Goal: Check status

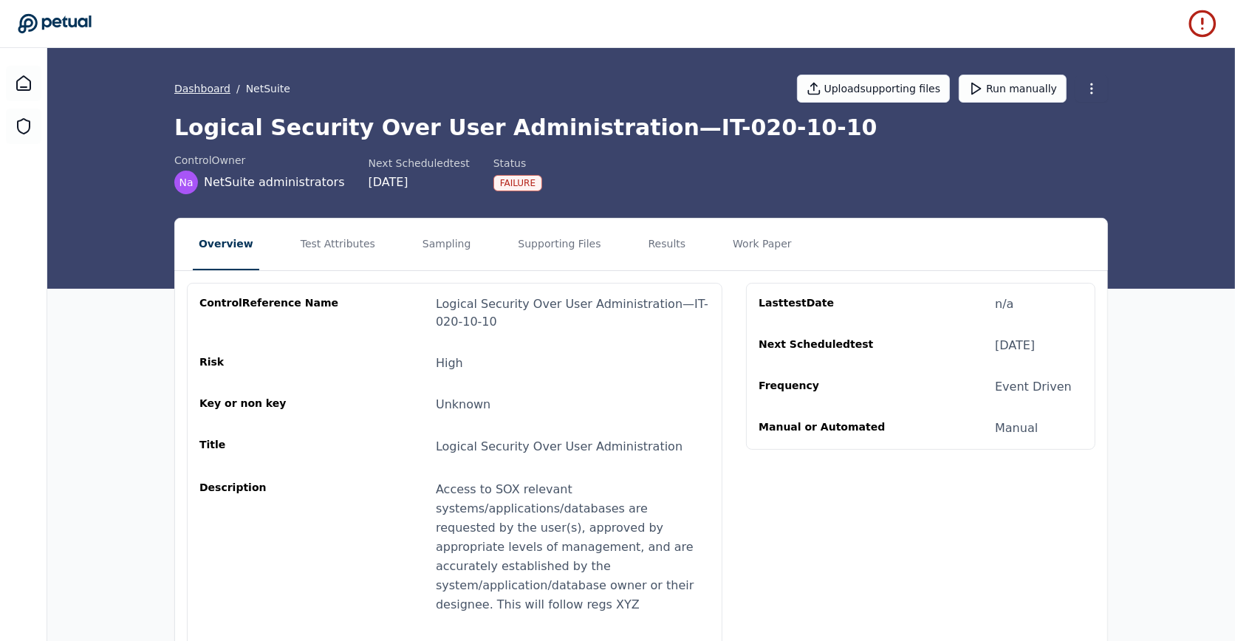
click at [205, 88] on link "Dashboard" at bounding box center [202, 88] width 56 height 15
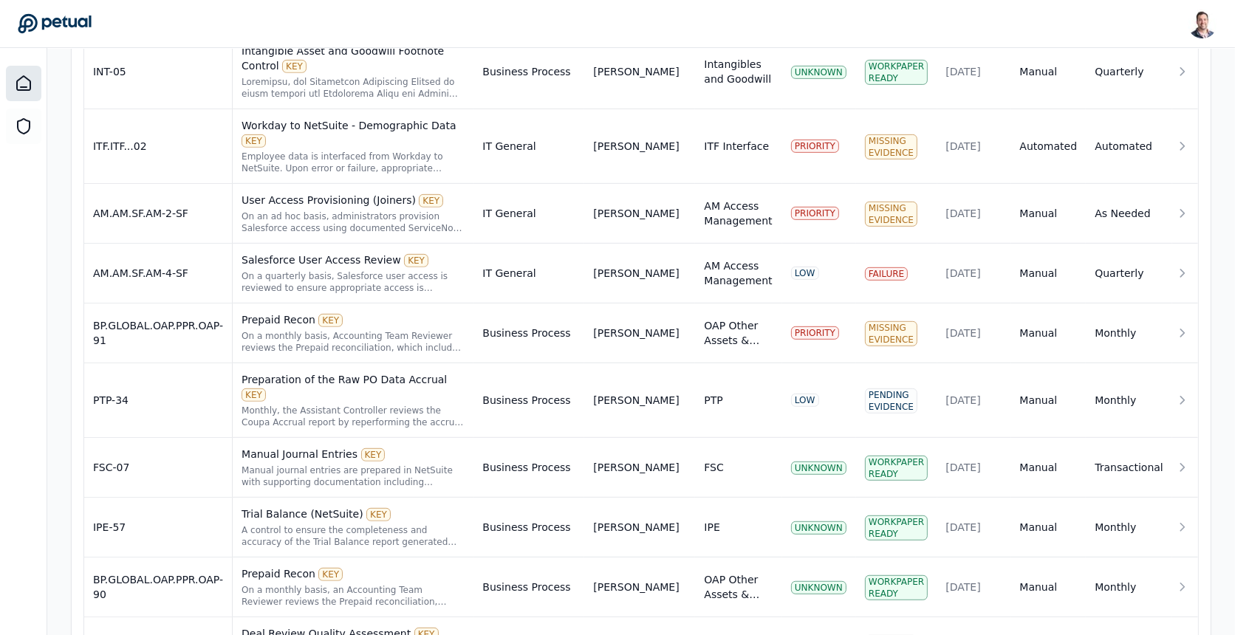
scroll to position [714, 0]
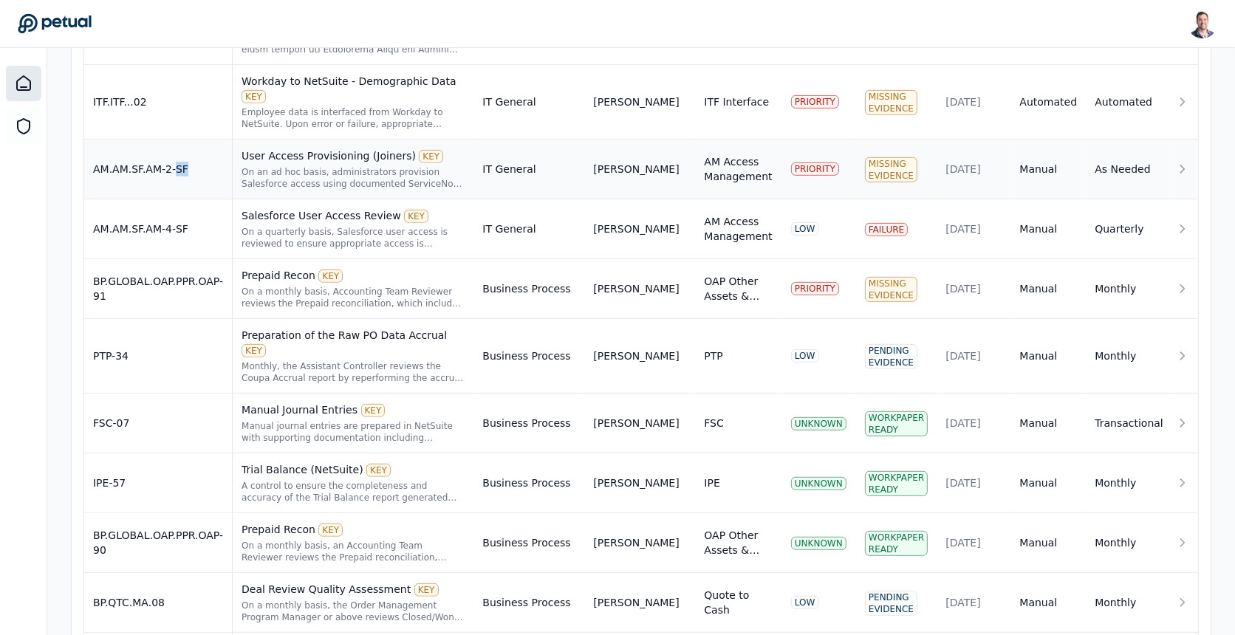
click at [163, 146] on td "AM.AM.SF.AM-2-SF" at bounding box center [158, 170] width 148 height 60
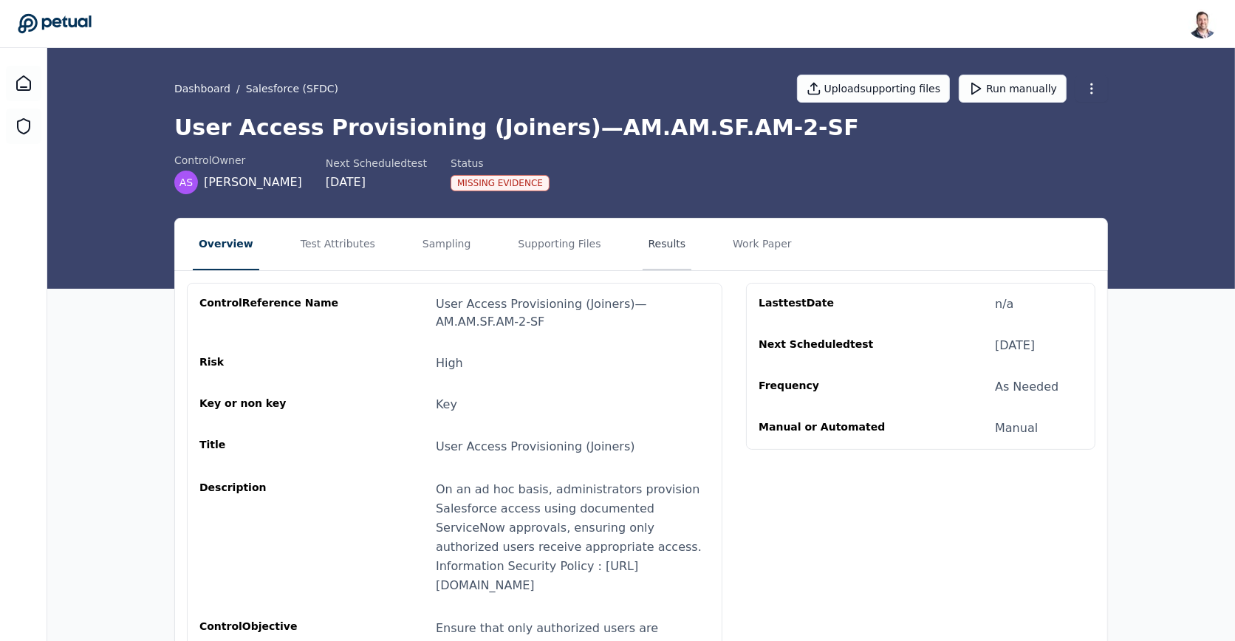
click at [643, 253] on button "Results" at bounding box center [667, 245] width 49 height 52
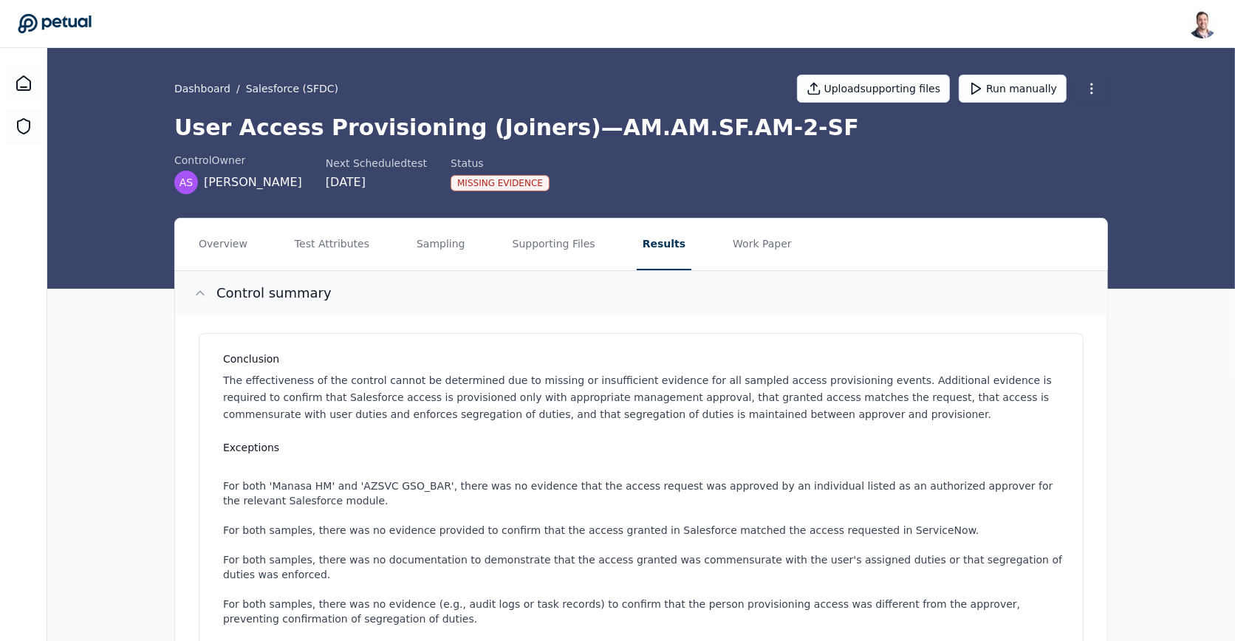
click at [554, 272] on button "Control summary" at bounding box center [641, 293] width 932 height 44
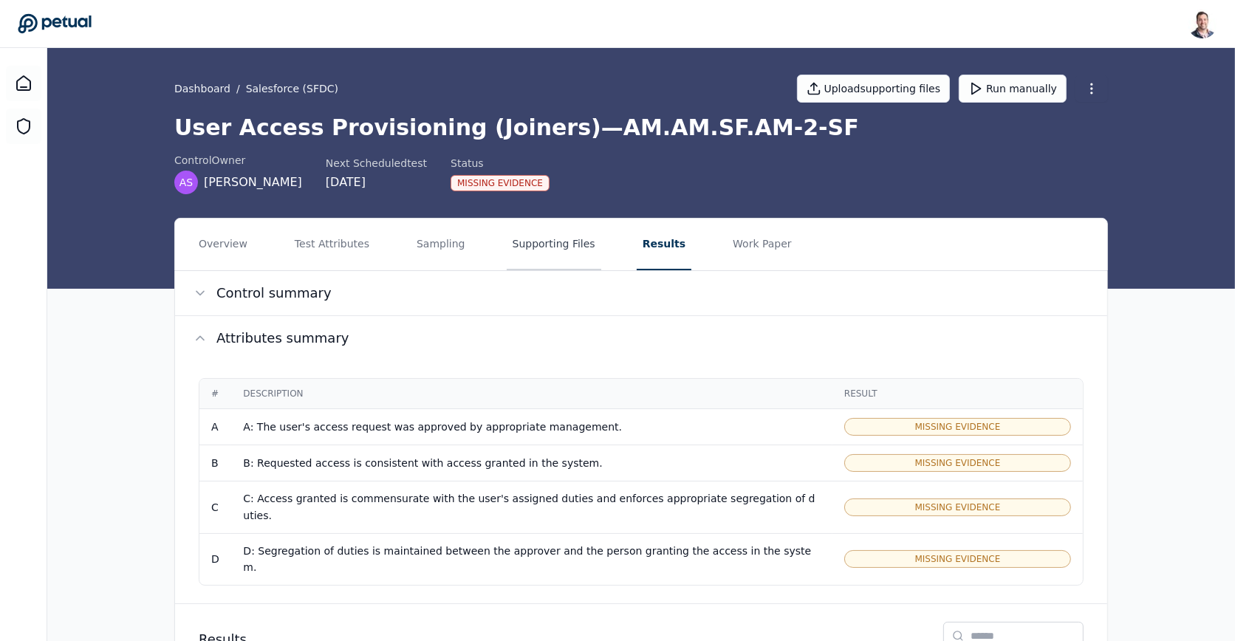
click at [553, 253] on button "Supporting Files" at bounding box center [554, 245] width 95 height 52
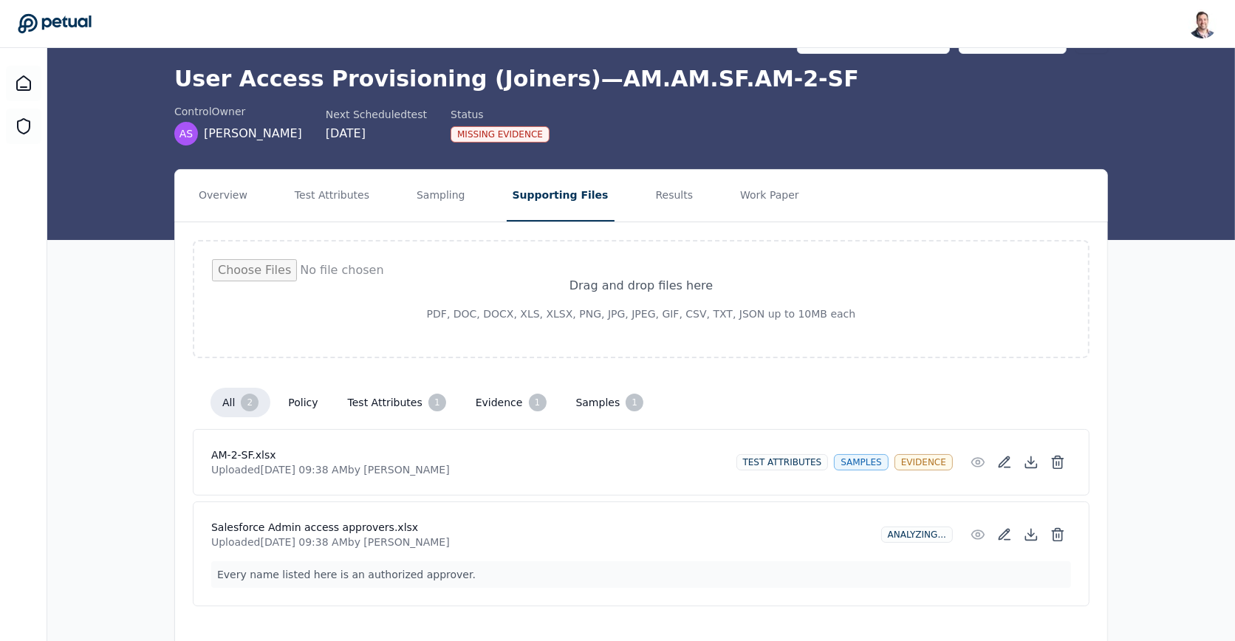
scroll to position [75, 0]
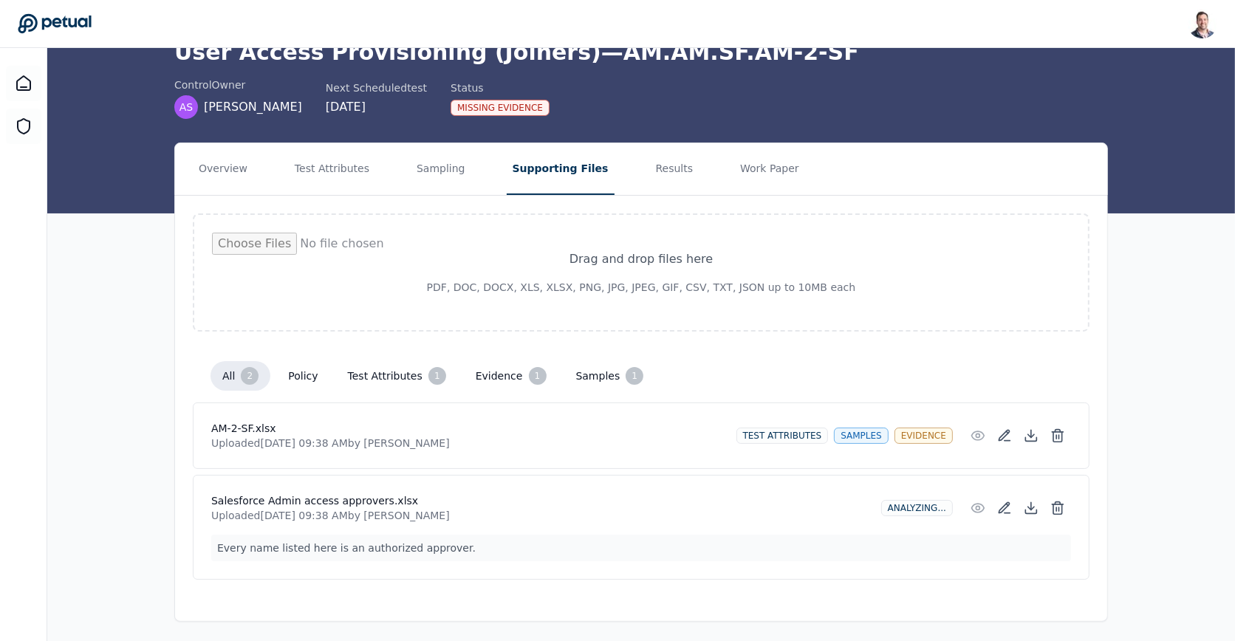
click at [535, 202] on div "Drag and drop files here PDF, DOC, DOCX, XLS, XLSX, PNG, JPG, JPEG, GIF, CSV, T…" at bounding box center [641, 397] width 932 height 402
click at [681, 168] on nav "Overview Test Attributes Sampling Supporting Files Results Work Paper" at bounding box center [641, 169] width 932 height 52
click at [670, 168] on button "Results" at bounding box center [674, 169] width 49 height 52
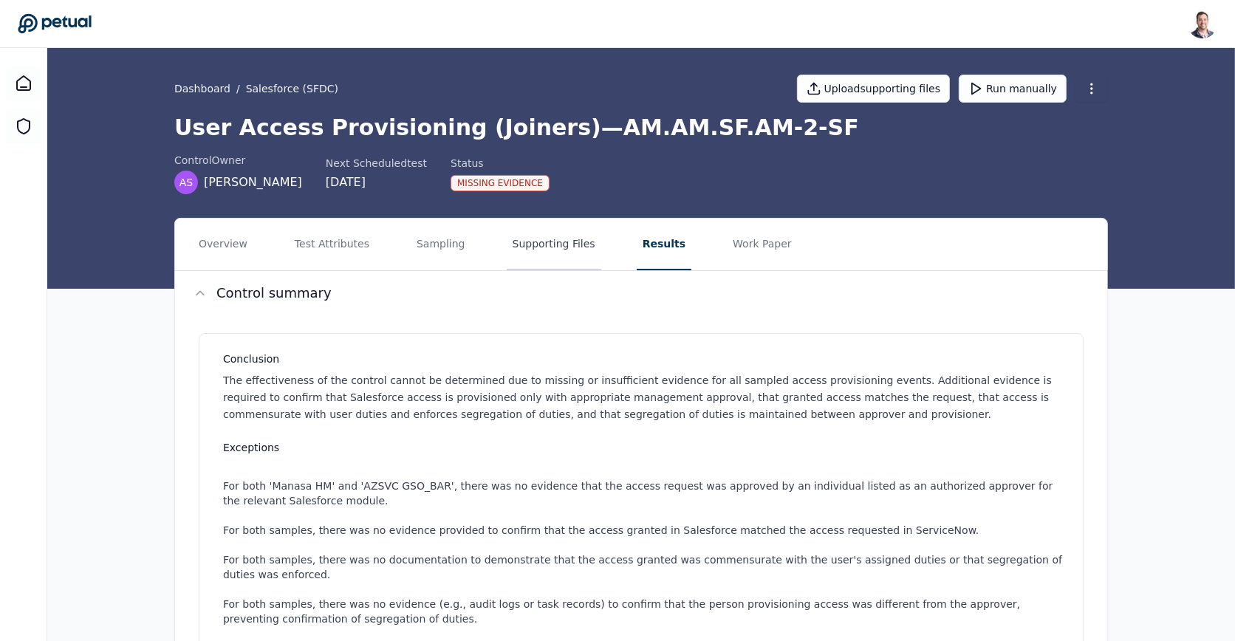
click at [558, 243] on button "Supporting Files" at bounding box center [554, 245] width 95 height 52
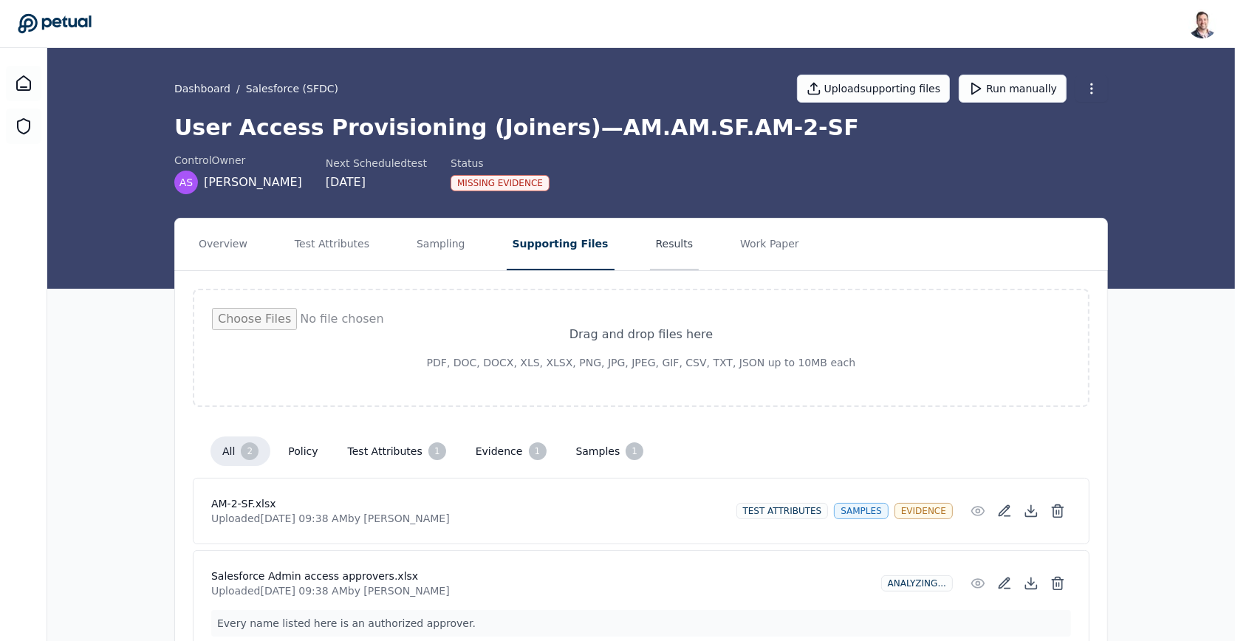
click at [659, 254] on button "Results" at bounding box center [674, 245] width 49 height 52
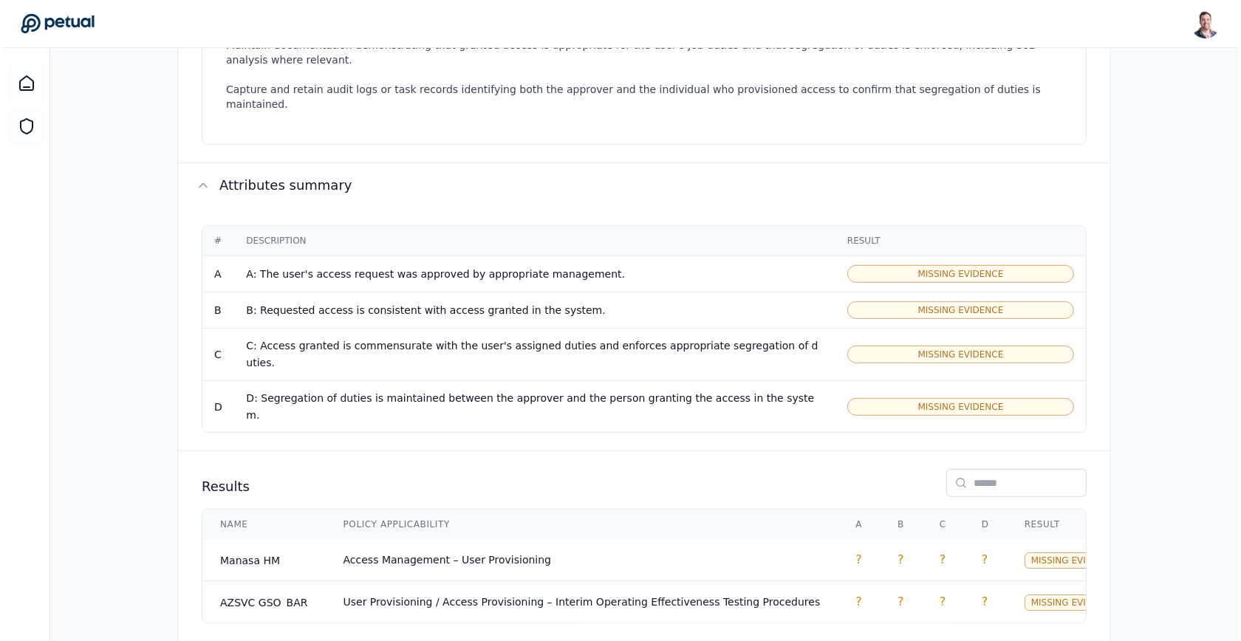
scroll to position [719, 0]
click at [471, 554] on span "Access Management – User Provisioning" at bounding box center [445, 560] width 208 height 12
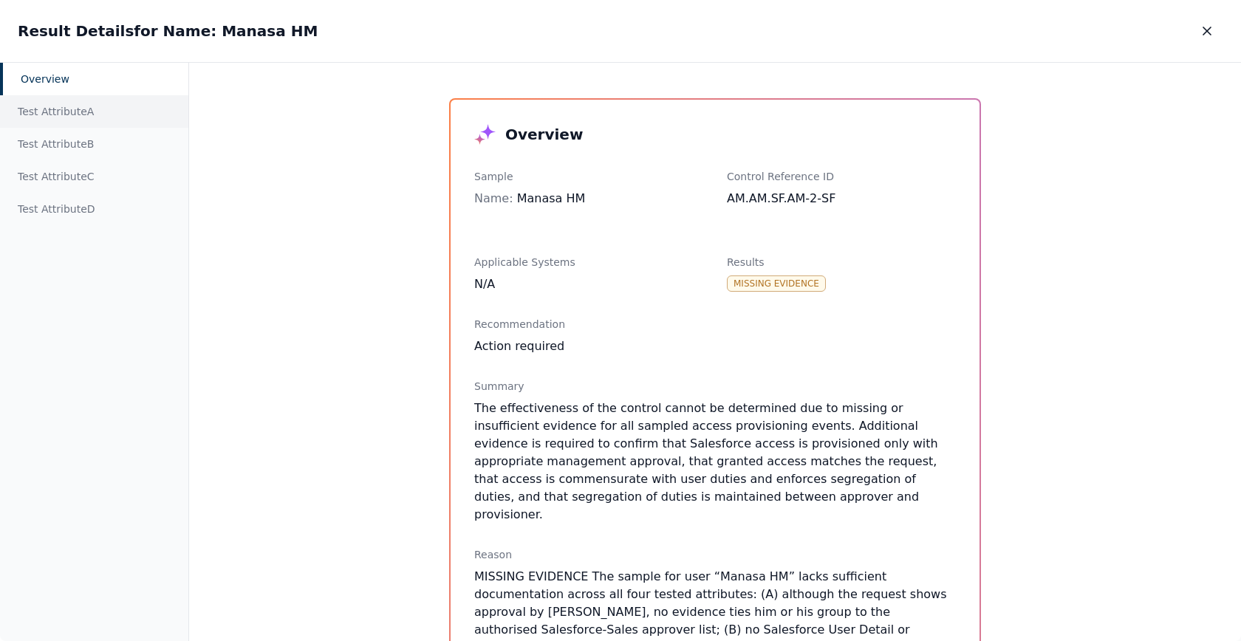
click at [129, 115] on div "Test Attribute A" at bounding box center [94, 111] width 188 height 33
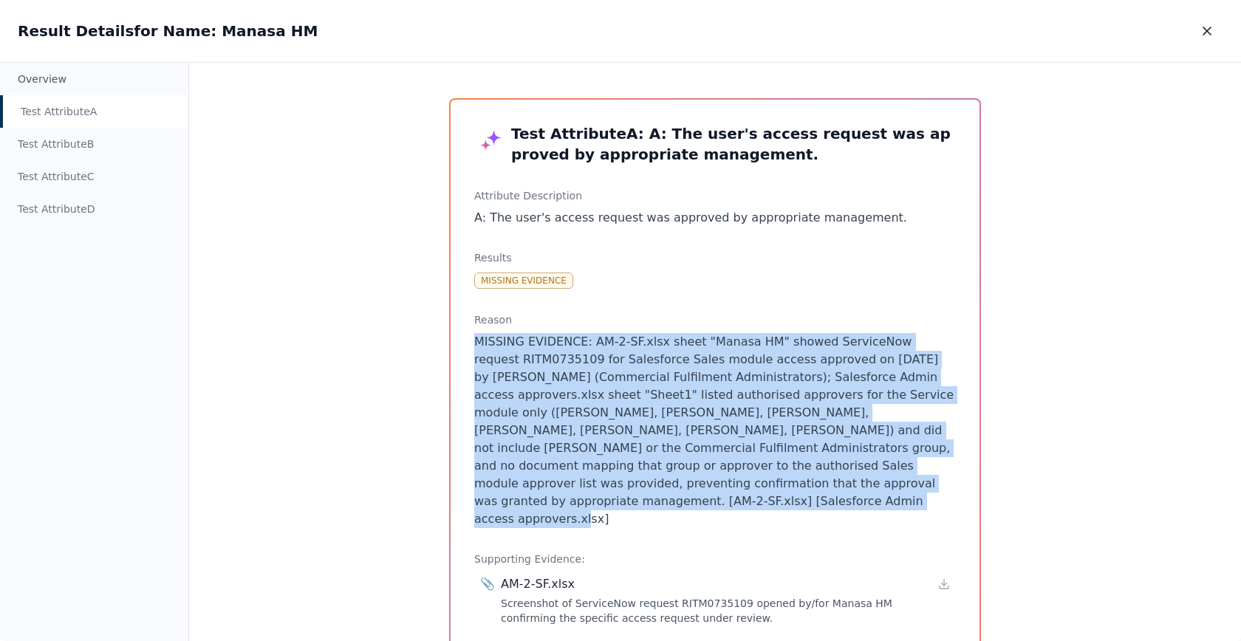
drag, startPoint x: 625, startPoint y: 320, endPoint x: 929, endPoint y: 482, distance: 345.0
click at [929, 482] on div "Reason MISSING EVIDENCE: AM-2-SF.xlsx sheet "Manasa HM" showed ServiceNow reque…" at bounding box center [715, 420] width 482 height 216
click at [929, 482] on p "MISSING EVIDENCE: AM-2-SF.xlsx sheet "Manasa HM" showed ServiceNow request RITM…" at bounding box center [715, 430] width 482 height 195
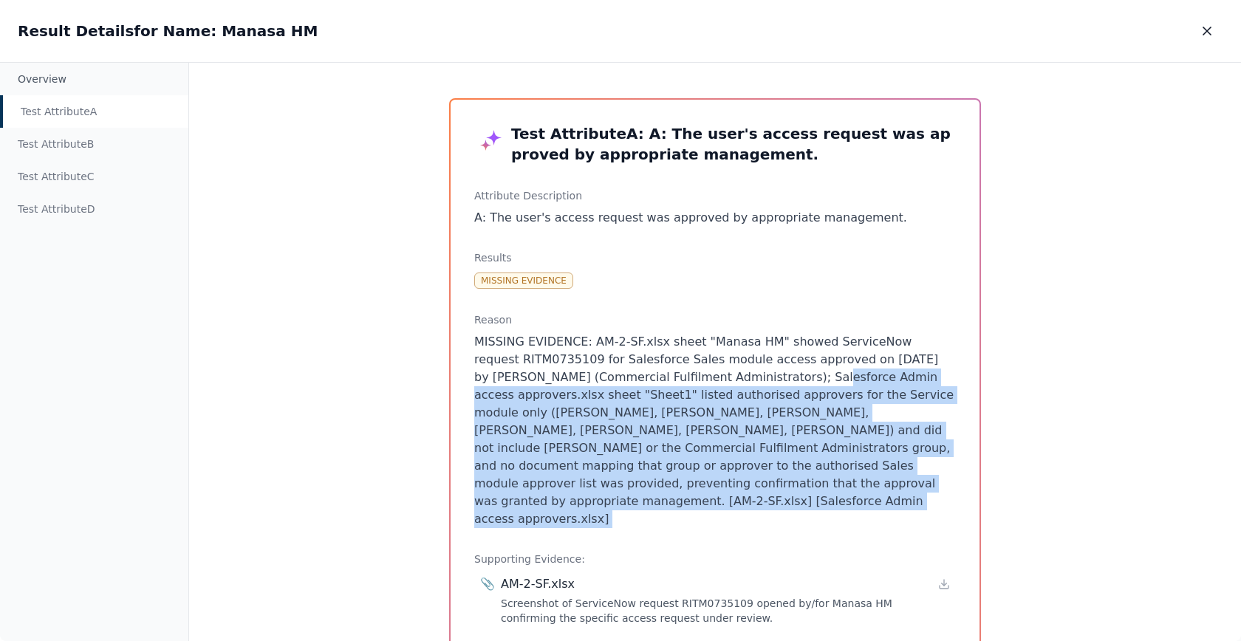
drag, startPoint x: 929, startPoint y: 482, endPoint x: 736, endPoint y: 379, distance: 218.8
click at [736, 379] on p "MISSING EVIDENCE: AM-2-SF.xlsx sheet "Manasa HM" showed ServiceNow request RITM…" at bounding box center [715, 430] width 482 height 195
click at [723, 431] on p "MISSING EVIDENCE: AM-2-SF.xlsx sheet "Manasa HM" showed ServiceNow request RITM…" at bounding box center [715, 430] width 482 height 195
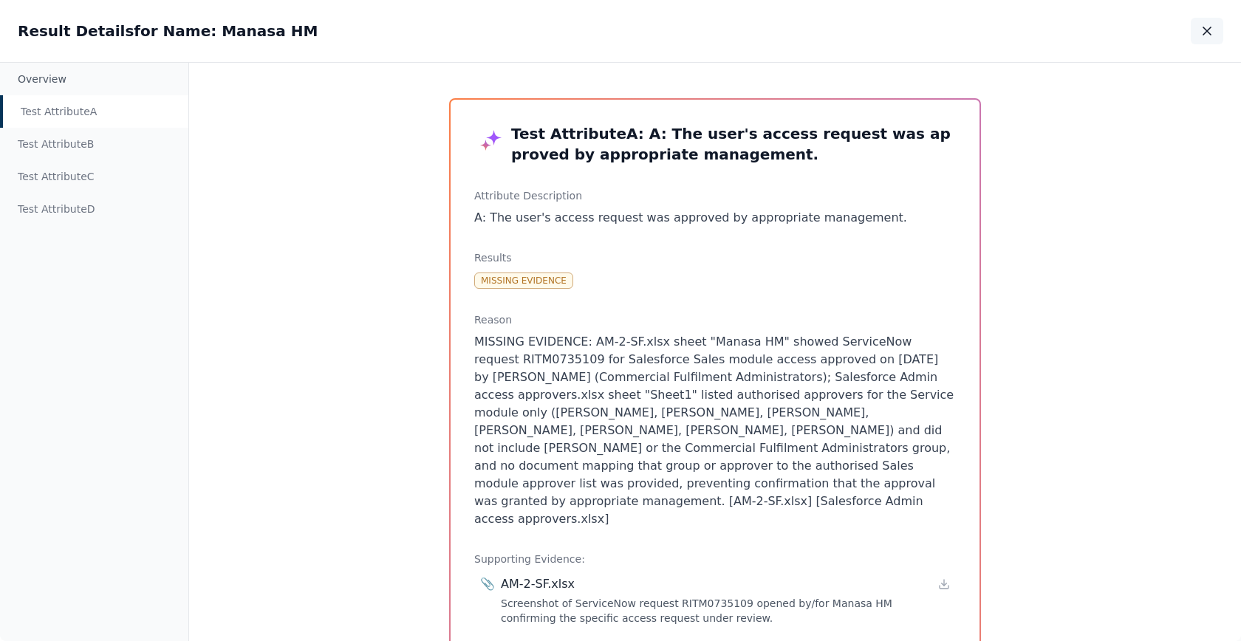
click at [1206, 34] on icon "button" at bounding box center [1207, 31] width 15 height 15
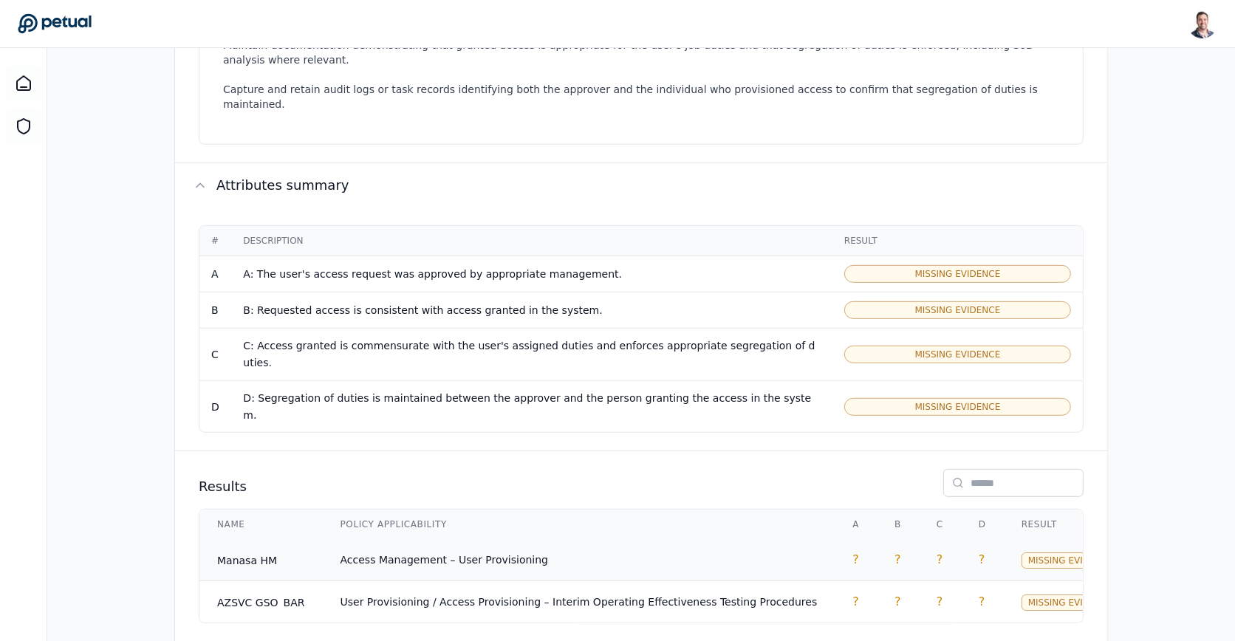
click at [657, 539] on td "Access Management – User Provisioning" at bounding box center [579, 560] width 513 height 42
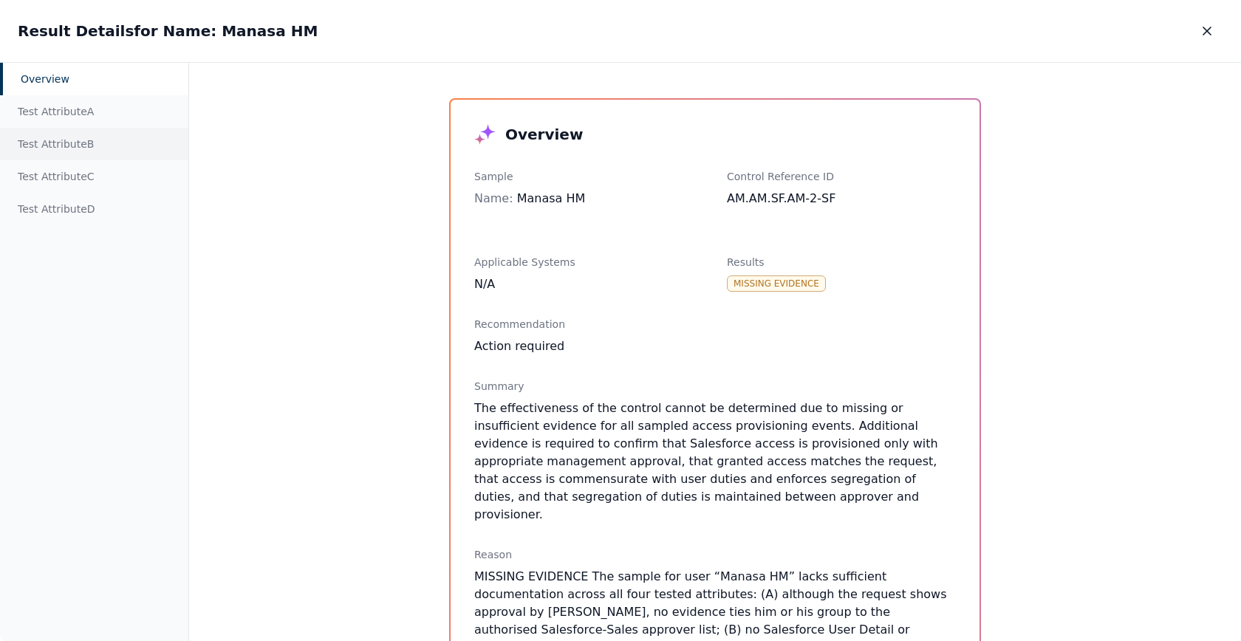
click at [81, 145] on div "Test Attribute B" at bounding box center [94, 144] width 188 height 33
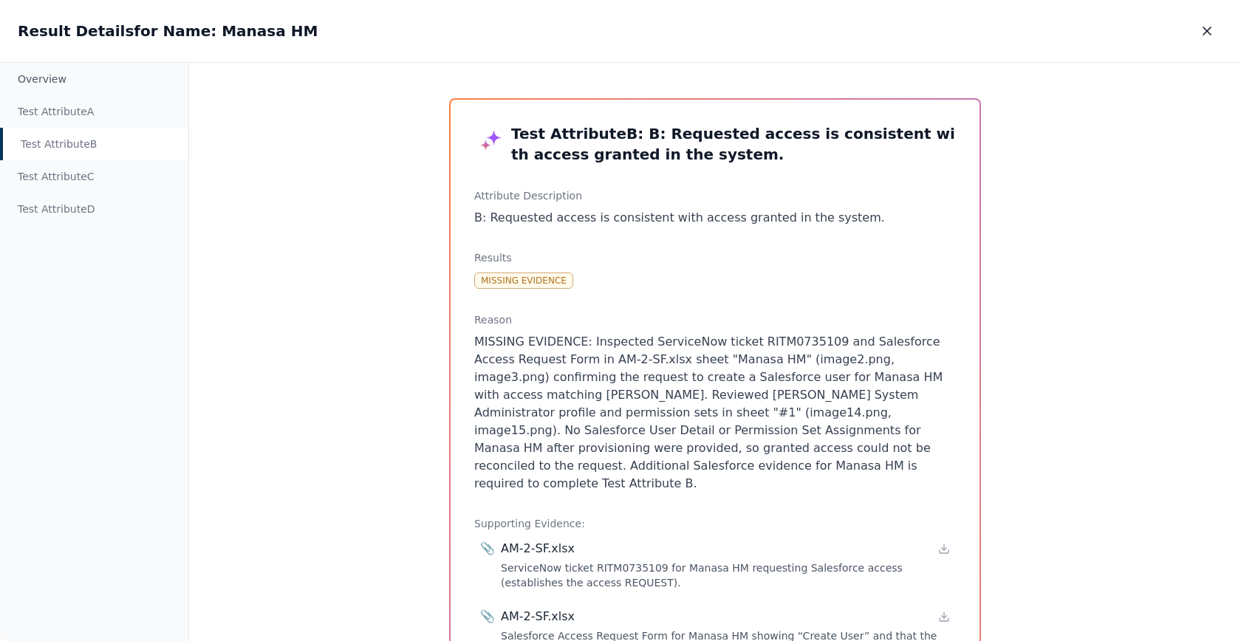
drag, startPoint x: 756, startPoint y: 471, endPoint x: 680, endPoint y: 334, distance: 156.4
click at [680, 334] on p "MISSING EVIDENCE: Inspected ServiceNow ticket RITM0735109 and Salesforce Access…" at bounding box center [715, 413] width 482 height 160
click at [686, 410] on p "MISSING EVIDENCE: Inspected ServiceNow ticket RITM0735109 and Salesforce Access…" at bounding box center [715, 413] width 482 height 160
drag, startPoint x: 691, startPoint y: 412, endPoint x: 694, endPoint y: 468, distance: 55.5
click at [694, 468] on p "MISSING EVIDENCE: Inspected ServiceNow ticket RITM0735109 and Salesforce Access…" at bounding box center [715, 413] width 482 height 160
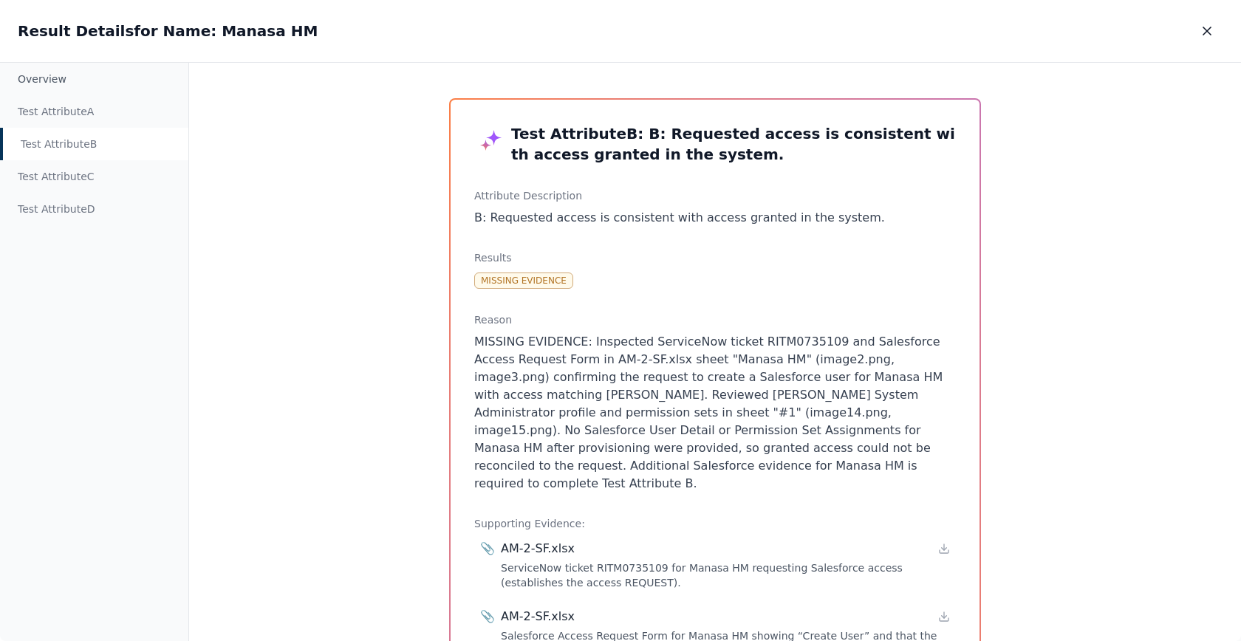
click at [694, 468] on p "MISSING EVIDENCE: Inspected ServiceNow ticket RITM0735109 and Salesforce Access…" at bounding box center [715, 413] width 482 height 160
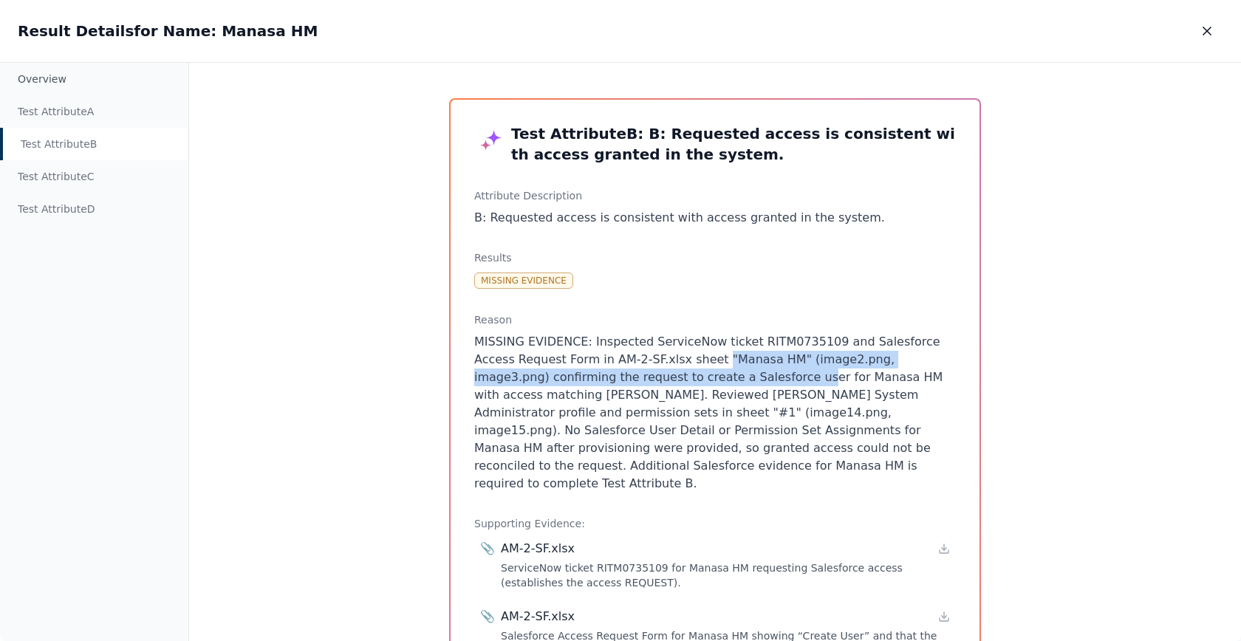
drag, startPoint x: 669, startPoint y: 358, endPoint x: 669, endPoint y: 380, distance: 21.4
click at [669, 380] on p "MISSING EVIDENCE: Inspected ServiceNow ticket RITM0735109 and Salesforce Access…" at bounding box center [715, 413] width 482 height 160
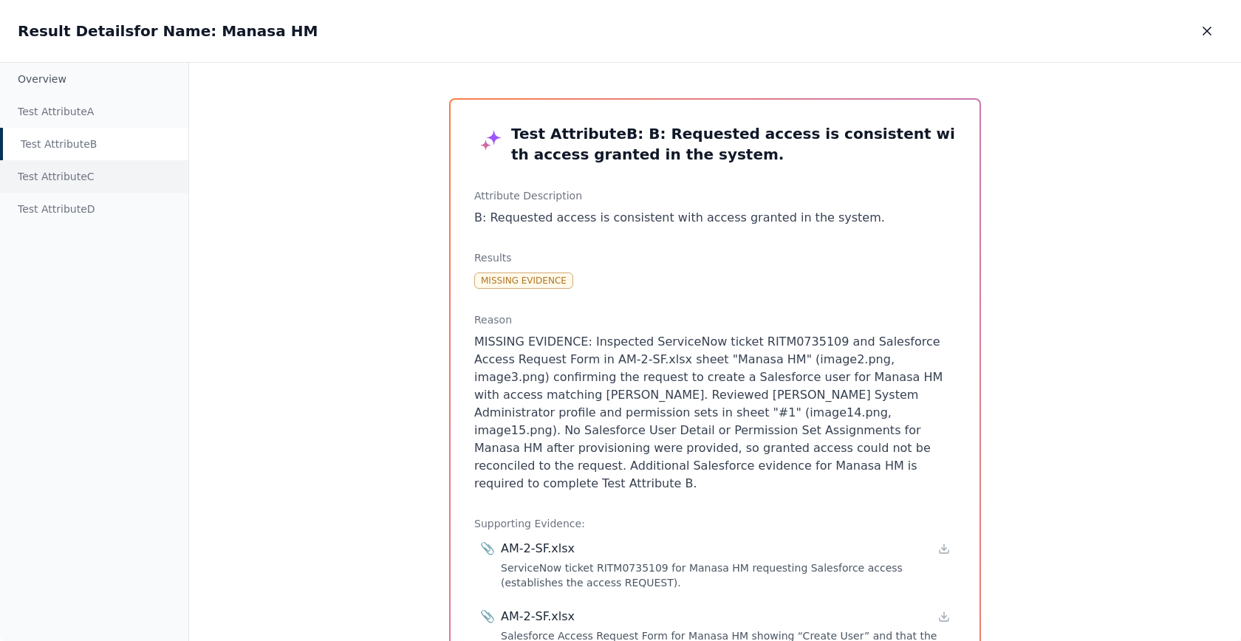
click at [114, 166] on div "Test Attribute C" at bounding box center [94, 176] width 188 height 33
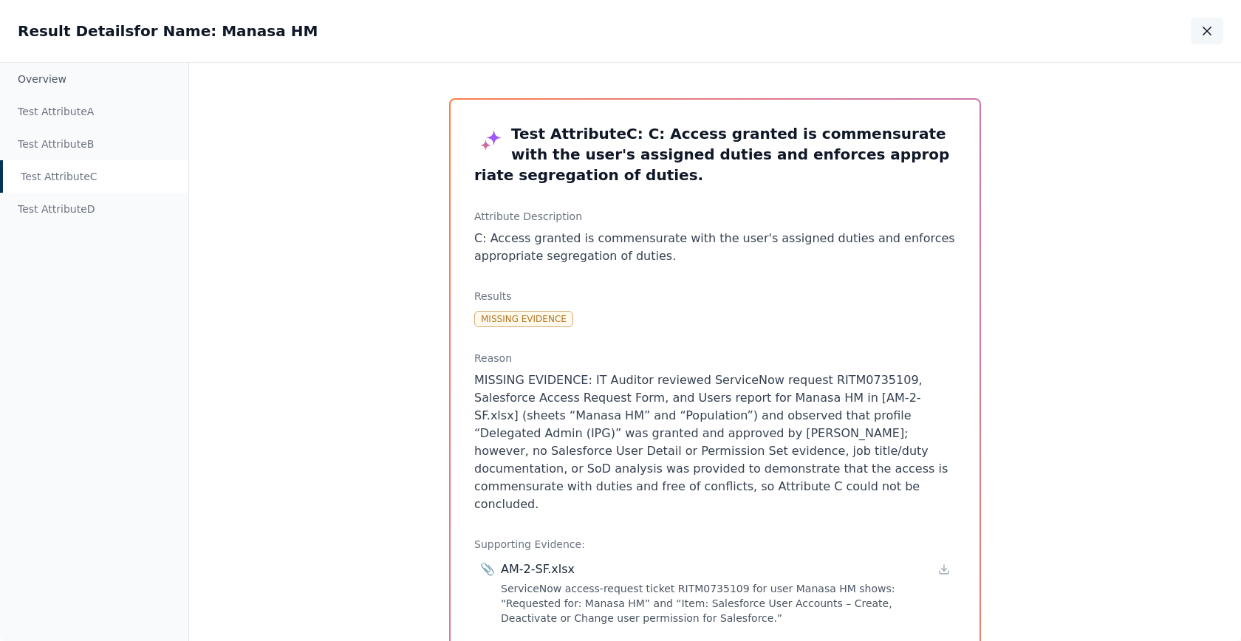
click at [1205, 35] on icon "button" at bounding box center [1207, 31] width 15 height 15
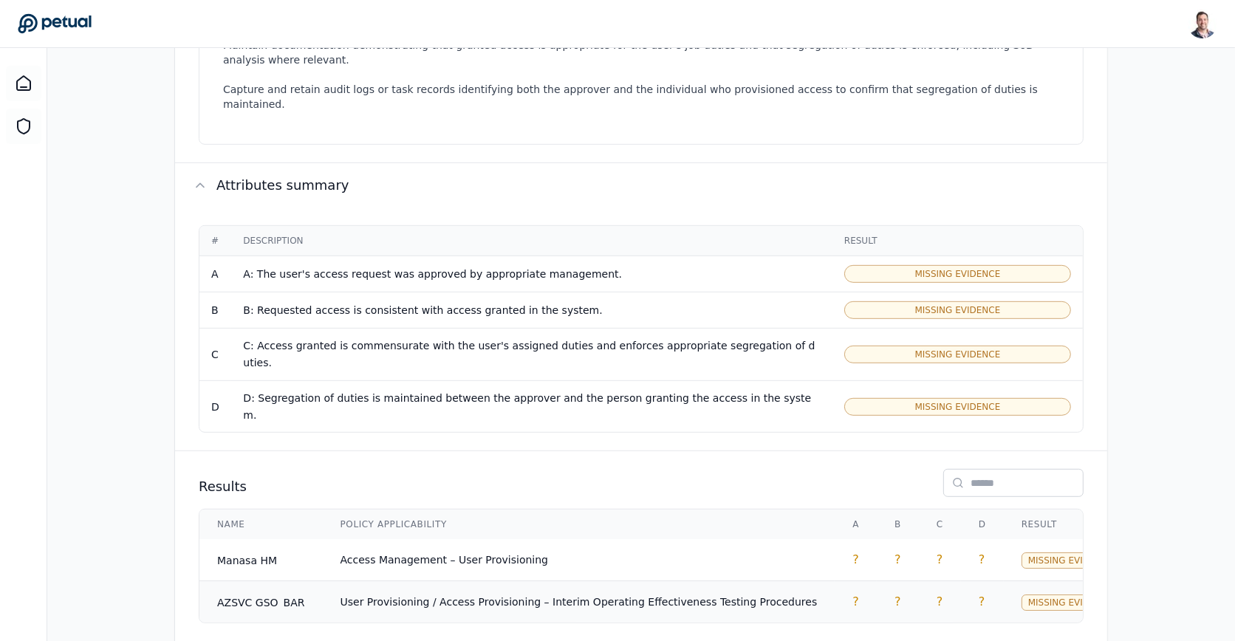
click at [463, 581] on td "User Provisioning / Access Provisioning – Interim Operating Effectiveness Testi…" at bounding box center [579, 602] width 513 height 42
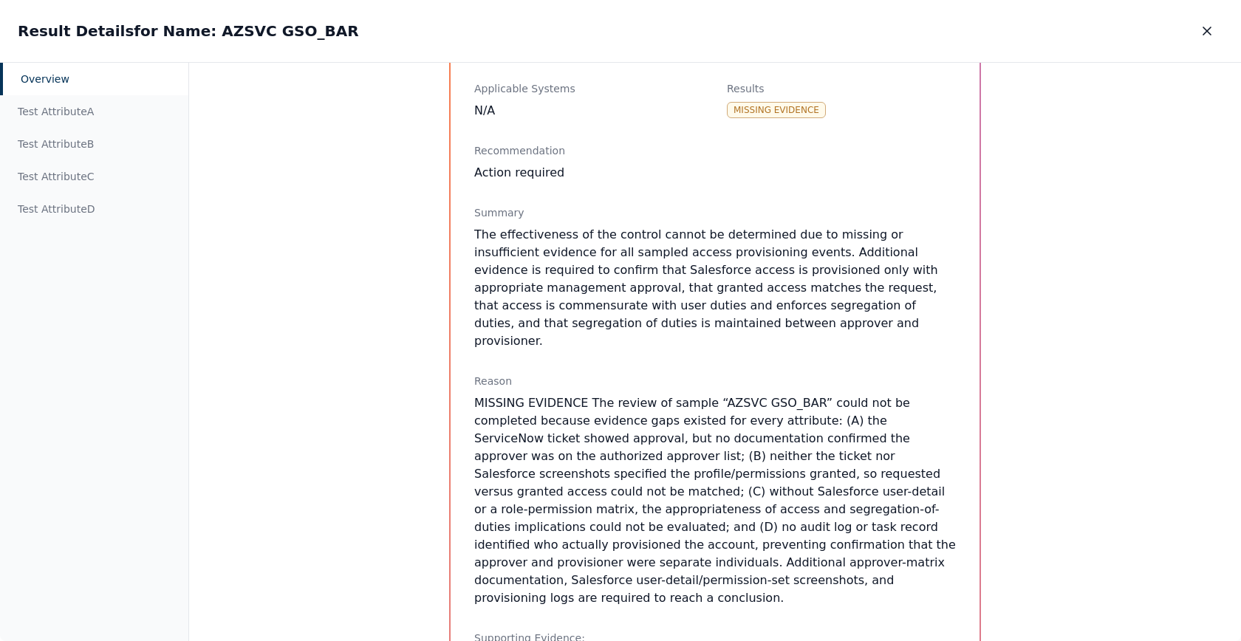
scroll to position [214, 0]
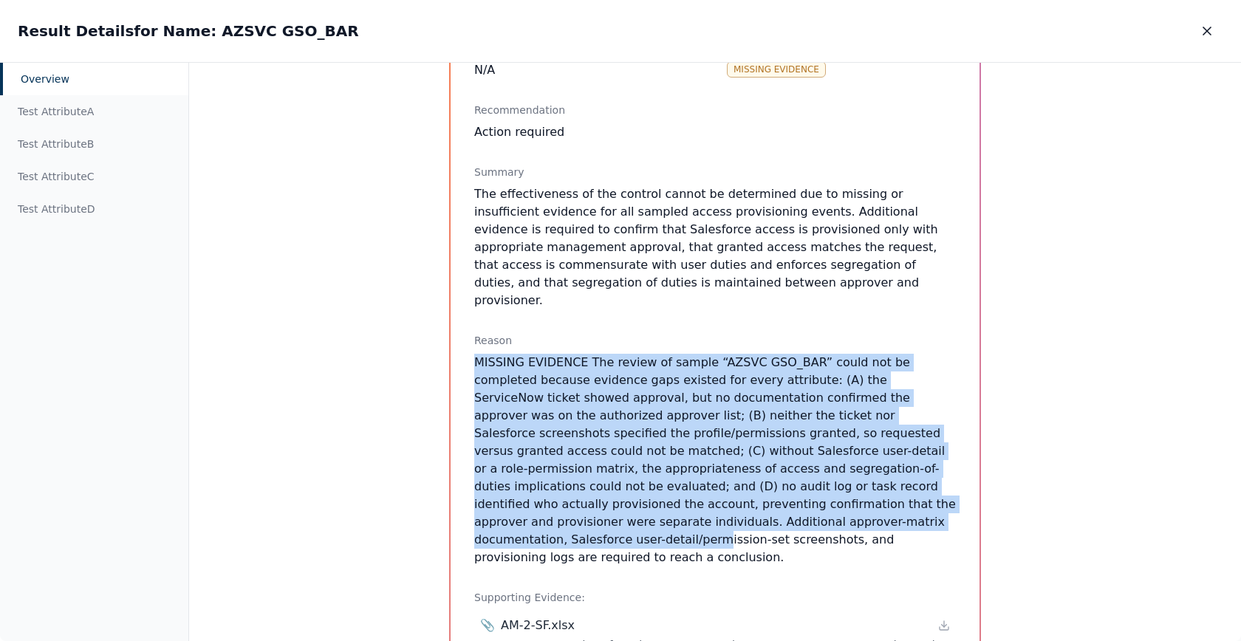
drag, startPoint x: 663, startPoint y: 330, endPoint x: 703, endPoint y: 512, distance: 186.2
click at [703, 512] on div "Reason MISSING EVIDENCE The review of sample “AZSVC GSO_BAR” could not be compl…" at bounding box center [715, 449] width 482 height 233
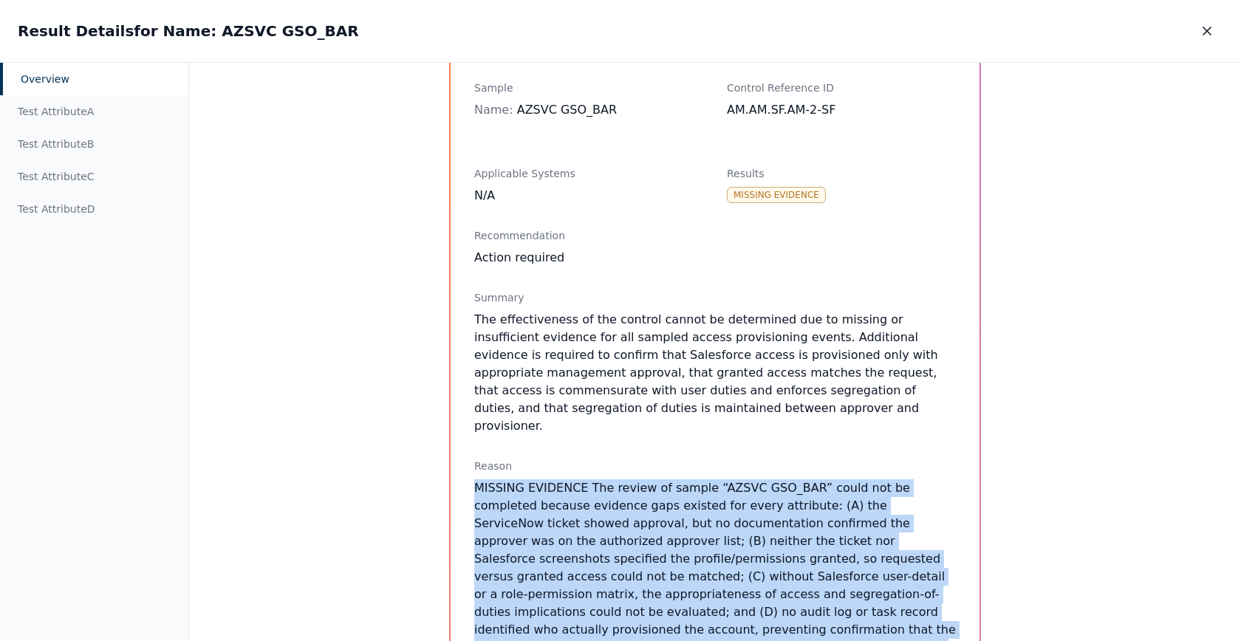
scroll to position [0, 0]
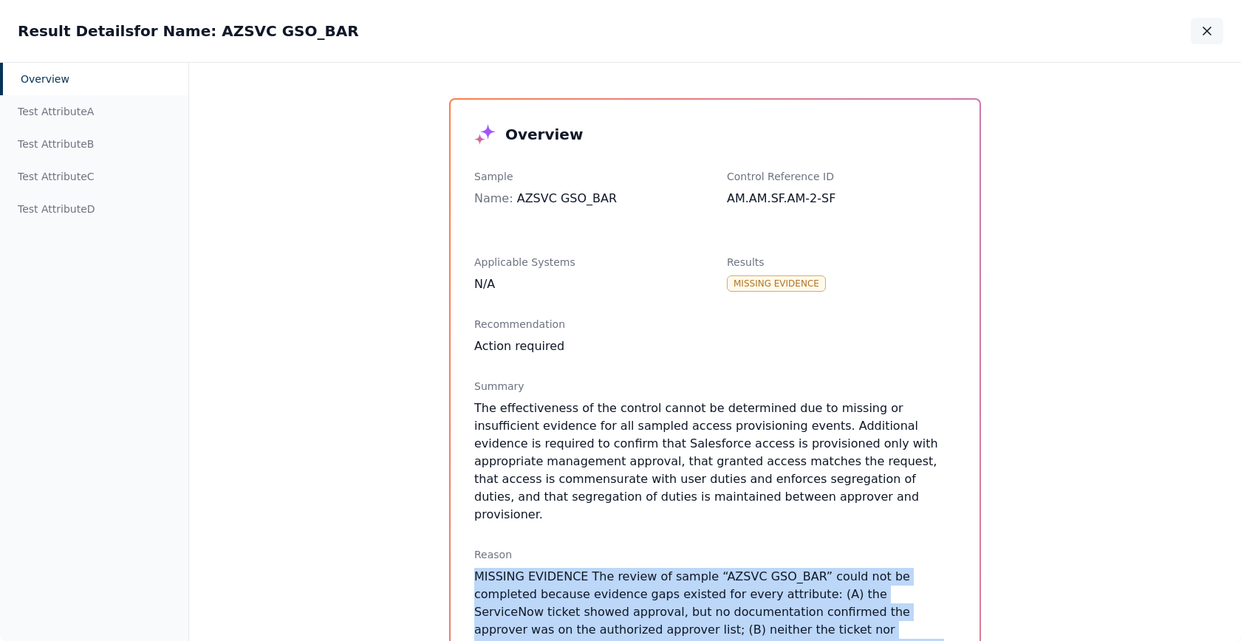
click at [1220, 33] on button "button" at bounding box center [1207, 31] width 33 height 27
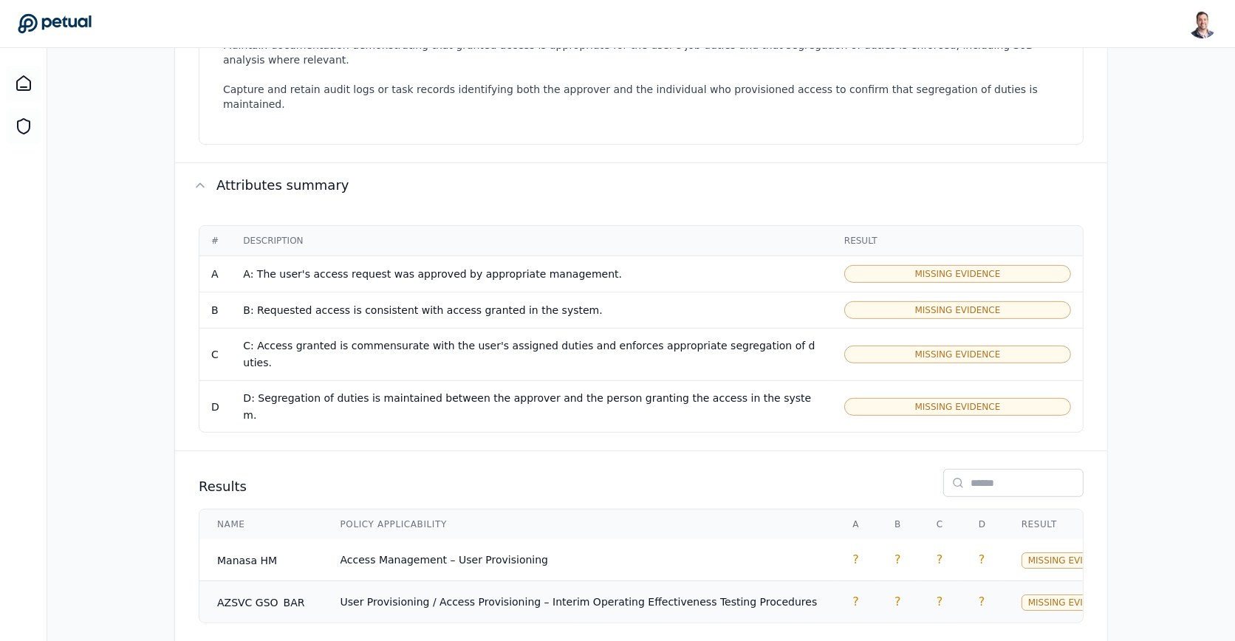
click at [673, 581] on td "User Provisioning / Access Provisioning – Interim Operating Effectiveness Testi…" at bounding box center [579, 602] width 513 height 42
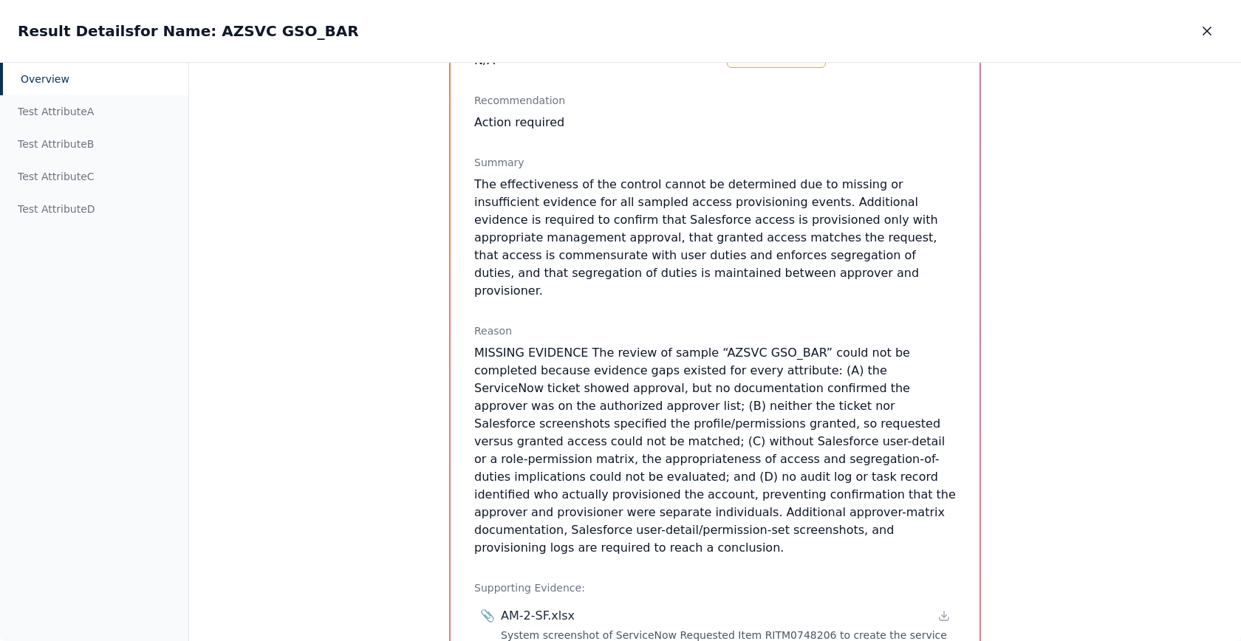
scroll to position [565, 0]
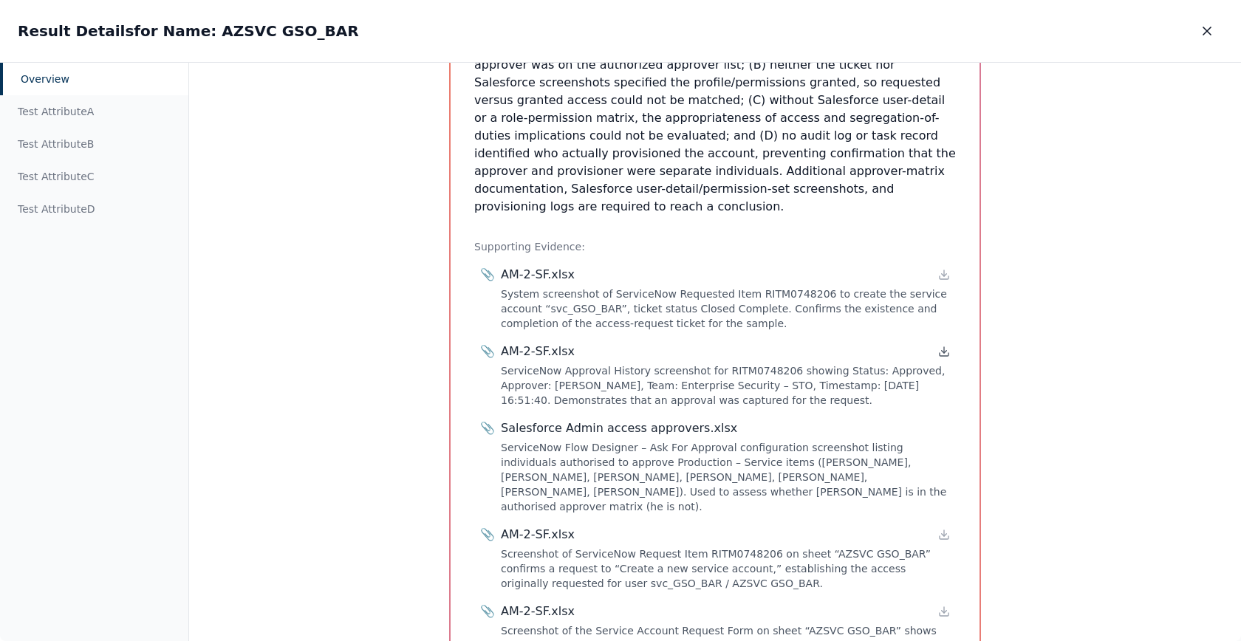
click at [940, 346] on icon at bounding box center [944, 352] width 12 height 12
click at [938, 346] on icon at bounding box center [944, 352] width 12 height 12
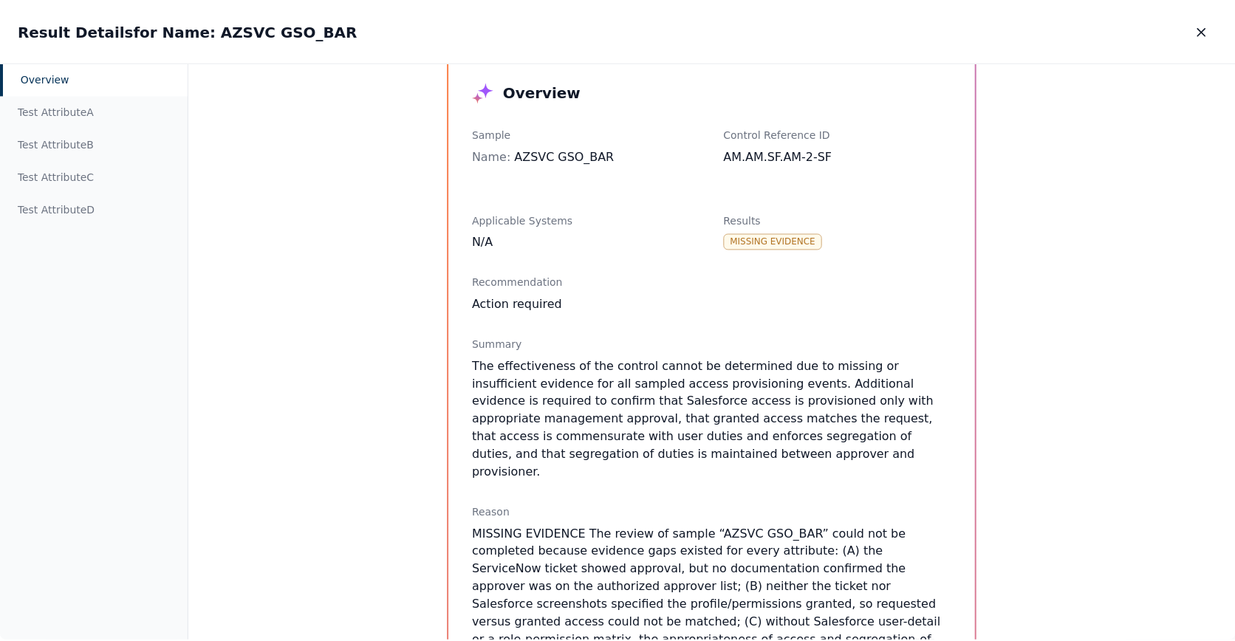
scroll to position [0, 0]
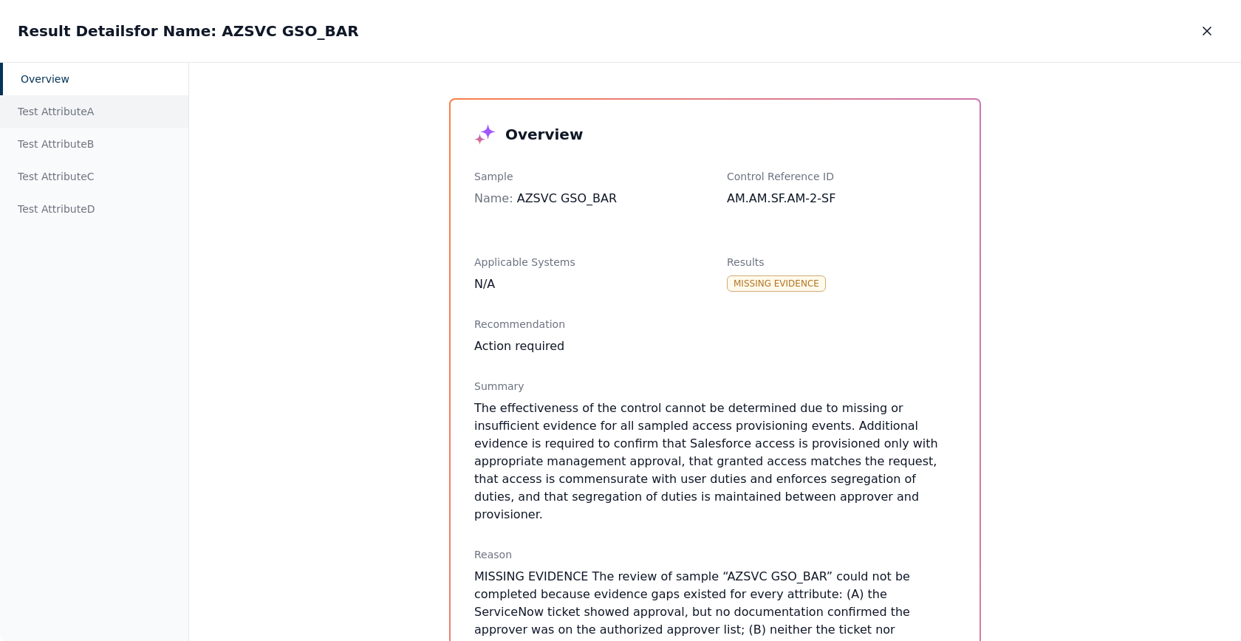
click at [117, 112] on div "Test Attribute A" at bounding box center [94, 111] width 188 height 33
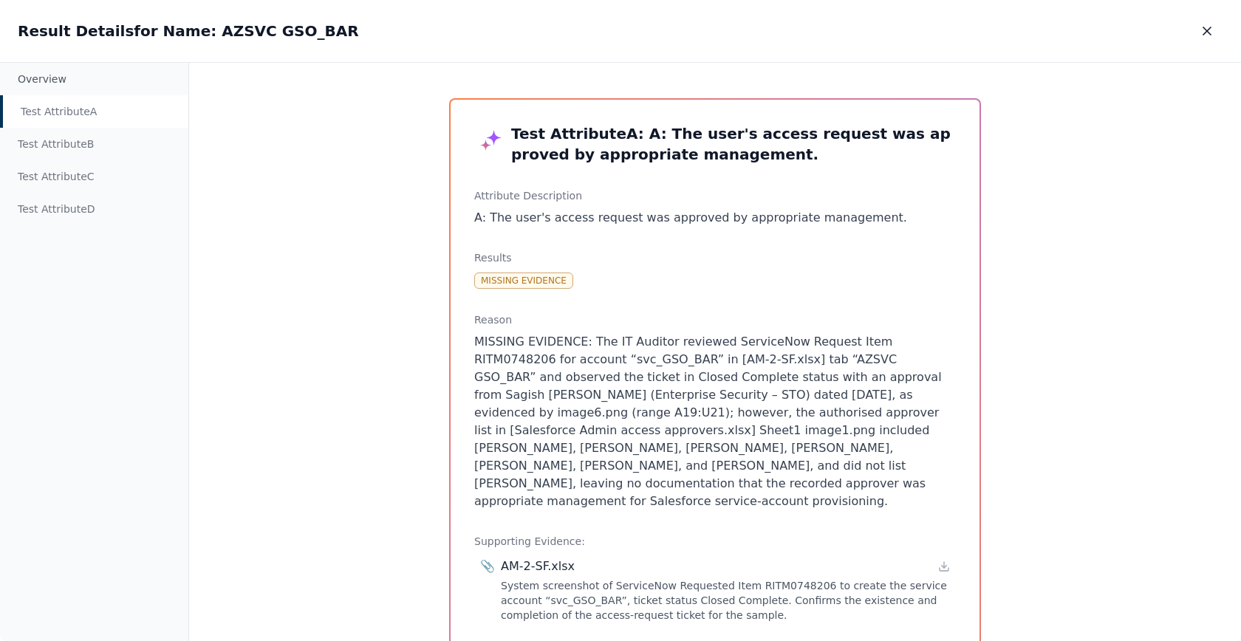
drag, startPoint x: 659, startPoint y: 327, endPoint x: 760, endPoint y: 484, distance: 186.5
click at [760, 484] on div "Reason MISSING EVIDENCE: The IT Auditor reviewed ServiceNow Request Item RITM07…" at bounding box center [715, 411] width 482 height 198
click at [760, 484] on p "MISSING EVIDENCE: The IT Auditor reviewed ServiceNow Request Item RITM0748206 f…" at bounding box center [715, 421] width 482 height 177
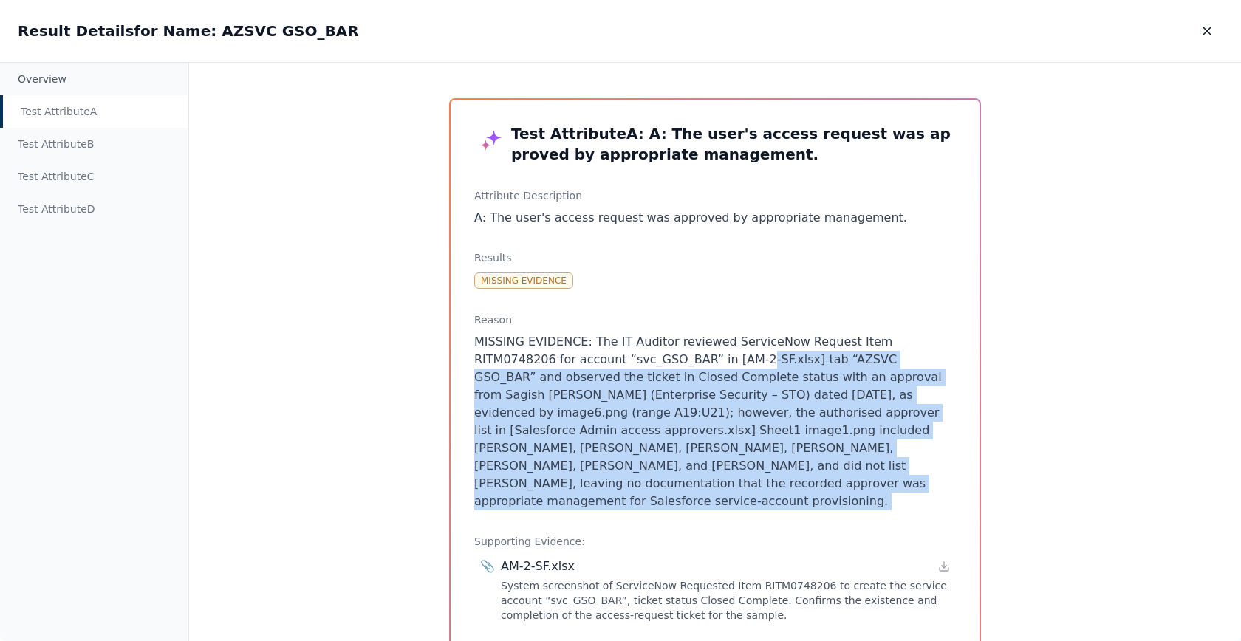
drag, startPoint x: 760, startPoint y: 484, endPoint x: 653, endPoint y: 359, distance: 164.5
click at [653, 359] on p "MISSING EVIDENCE: The IT Auditor reviewed ServiceNow Request Item RITM0748206 f…" at bounding box center [715, 421] width 482 height 177
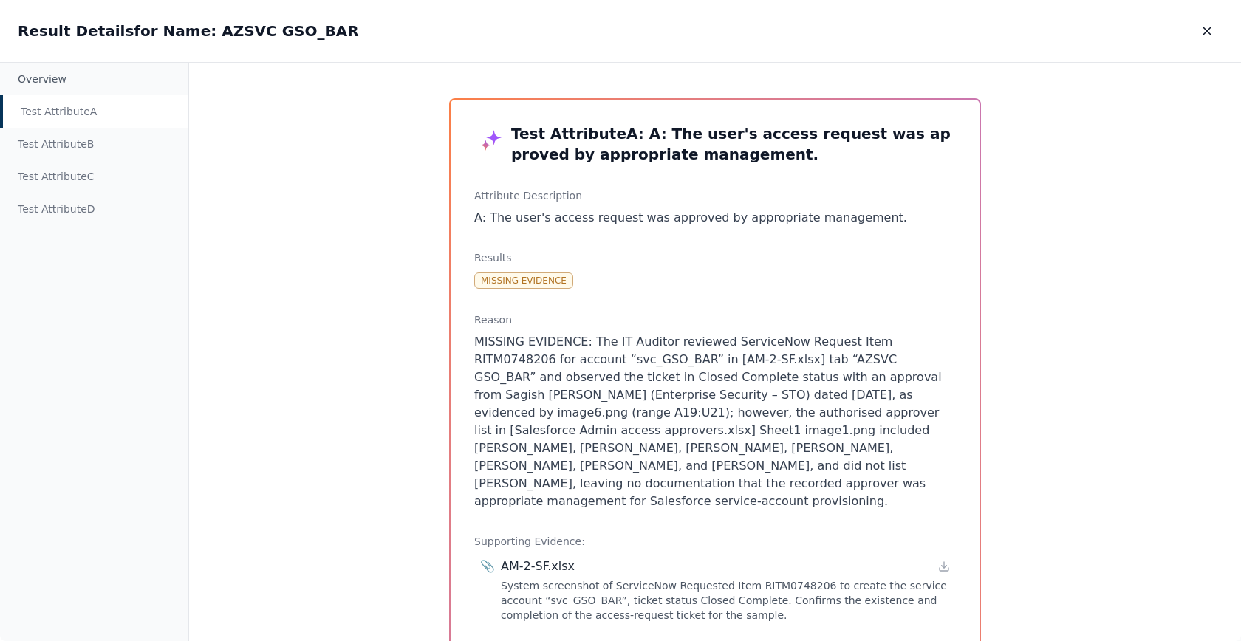
click at [632, 339] on p "MISSING EVIDENCE: The IT Auditor reviewed ServiceNow Request Item RITM0748206 f…" at bounding box center [715, 421] width 482 height 177
drag, startPoint x: 640, startPoint y: 338, endPoint x: 681, endPoint y: 489, distance: 156.3
click at [681, 489] on p "MISSING EVIDENCE: The IT Auditor reviewed ServiceNow Request Item RITM0748206 f…" at bounding box center [715, 421] width 482 height 177
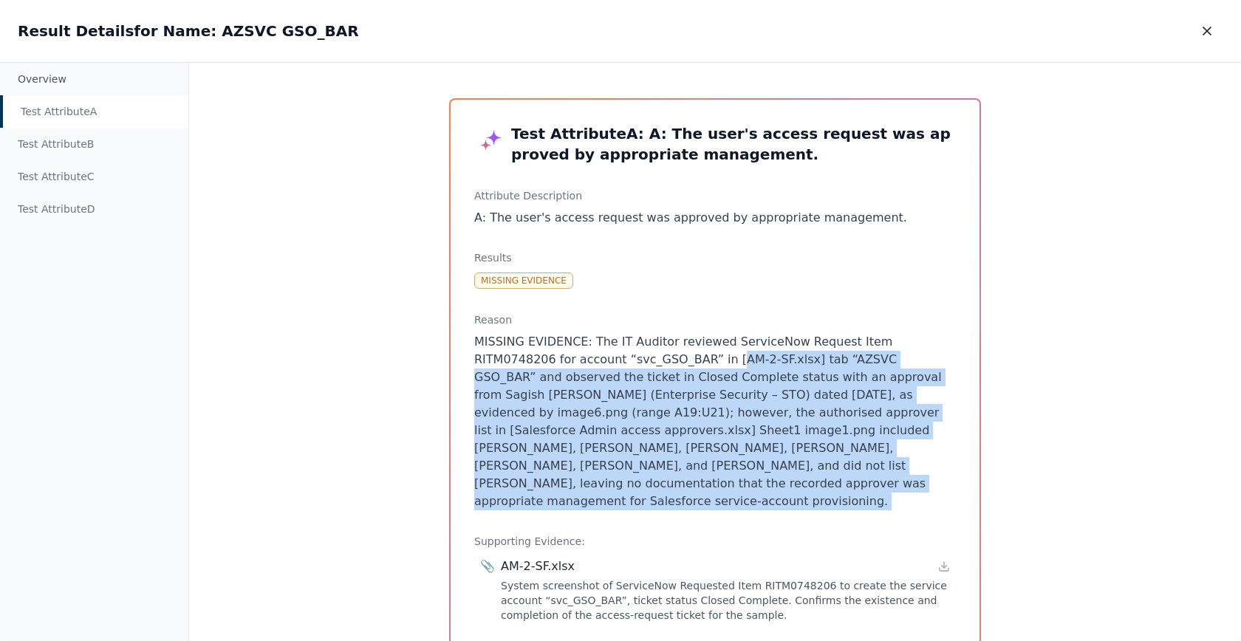
drag, startPoint x: 681, startPoint y: 489, endPoint x: 634, endPoint y: 351, distance: 146.0
click at [634, 351] on p "MISSING EVIDENCE: The IT Auditor reviewed ServiceNow Request Item RITM0748206 f…" at bounding box center [715, 421] width 482 height 177
drag, startPoint x: 634, startPoint y: 351, endPoint x: 654, endPoint y: 485, distance: 135.9
click at [654, 485] on p "MISSING EVIDENCE: The IT Auditor reviewed ServiceNow Request Item RITM0748206 f…" at bounding box center [715, 421] width 482 height 177
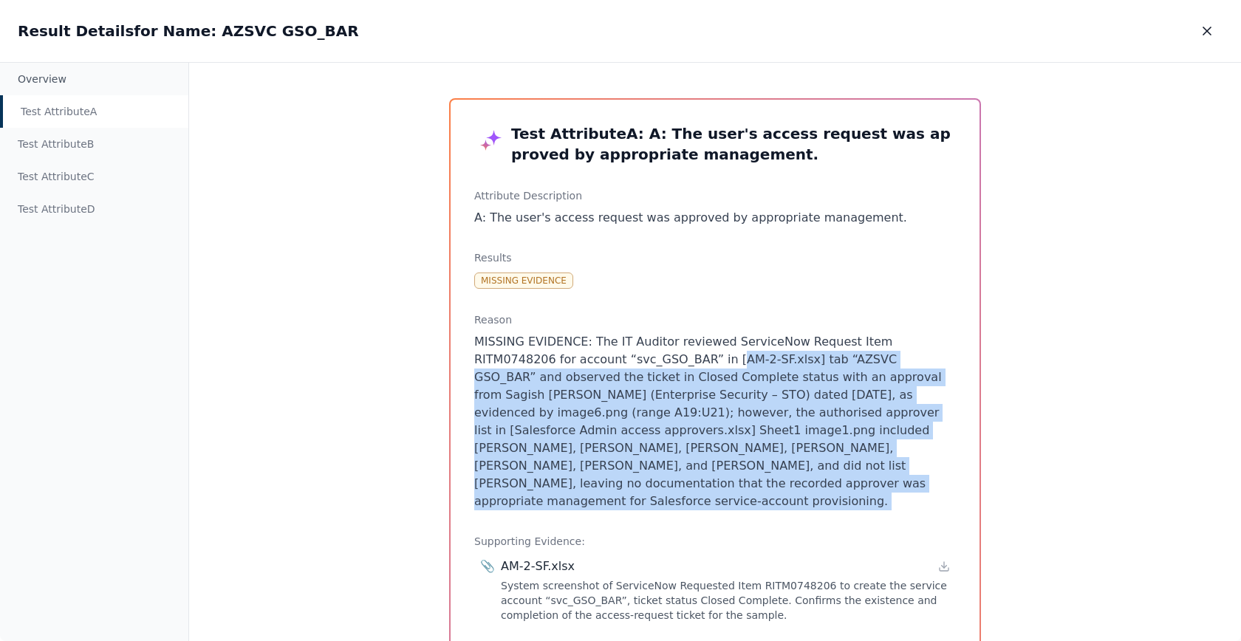
click at [654, 485] on p "MISSING EVIDENCE: The IT Auditor reviewed ServiceNow Request Item RITM0748206 f…" at bounding box center [715, 421] width 482 height 177
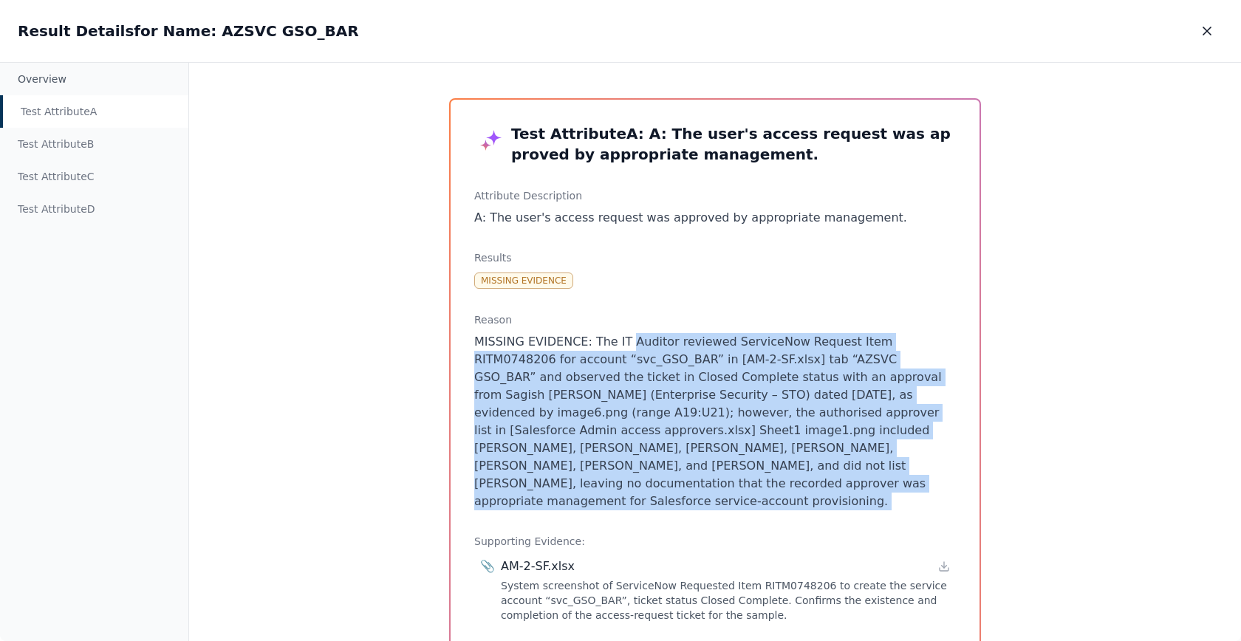
drag, startPoint x: 654, startPoint y: 485, endPoint x: 627, endPoint y: 333, distance: 154.5
click at [627, 333] on p "MISSING EVIDENCE: The IT Auditor reviewed ServiceNow Request Item RITM0748206 f…" at bounding box center [715, 421] width 482 height 177
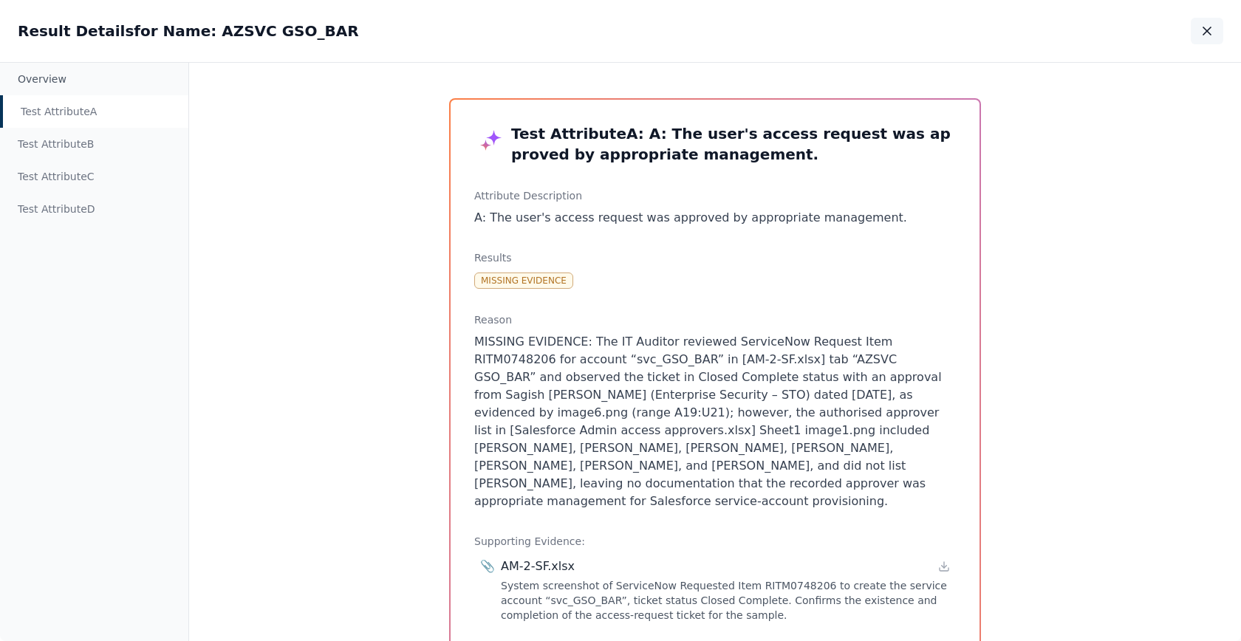
click at [1203, 39] on button "button" at bounding box center [1207, 31] width 33 height 27
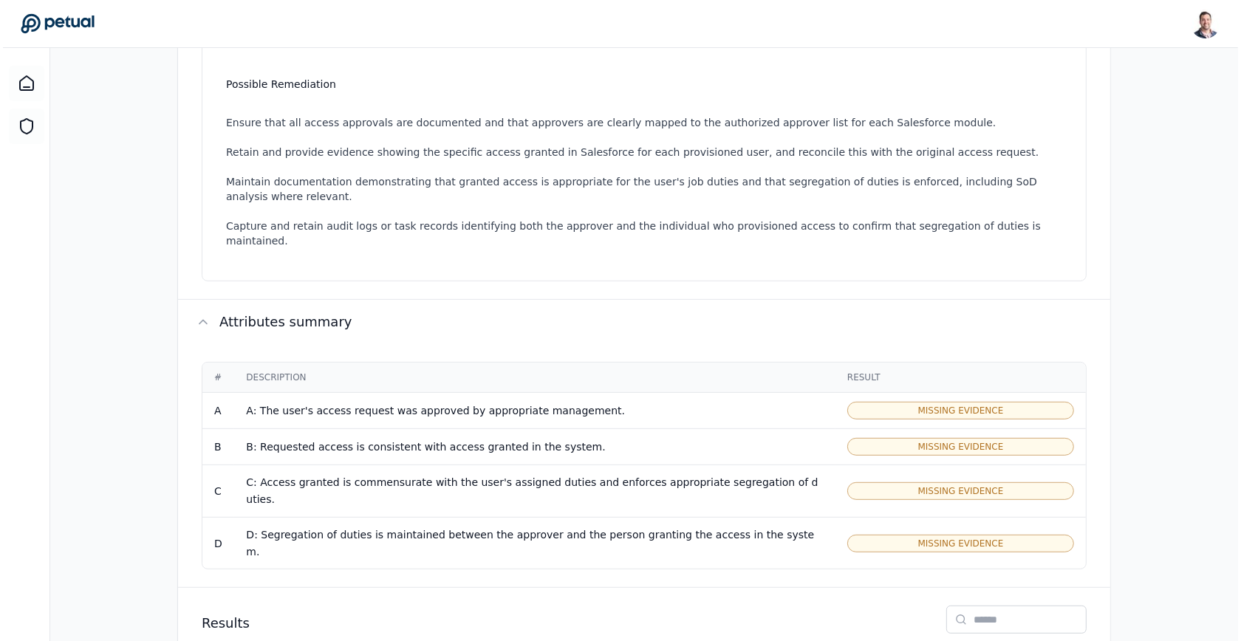
scroll to position [719, 0]
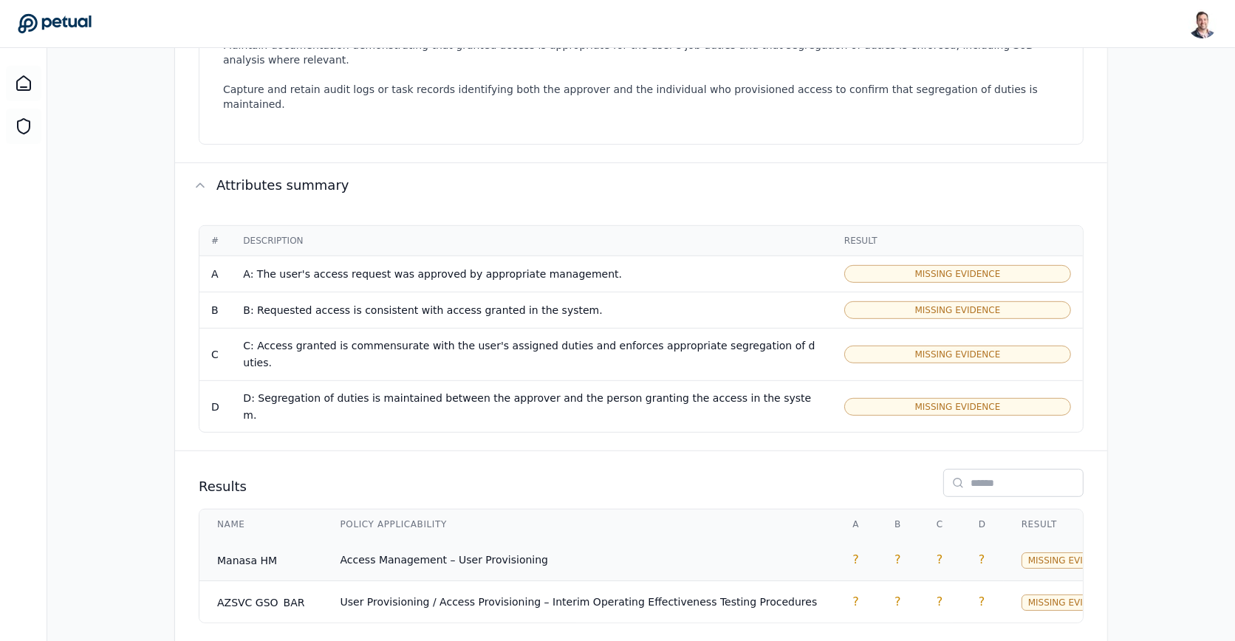
click at [705, 539] on td "Access Management – User Provisioning" at bounding box center [579, 560] width 513 height 42
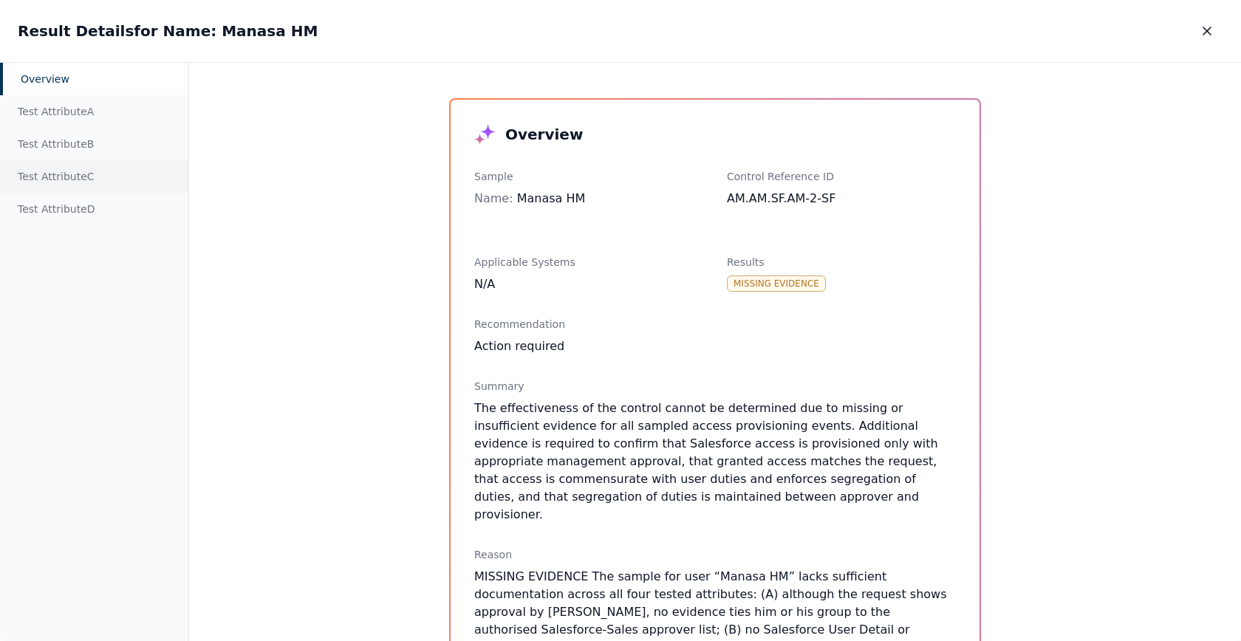
click at [92, 177] on div "Test Attribute C" at bounding box center [94, 176] width 188 height 33
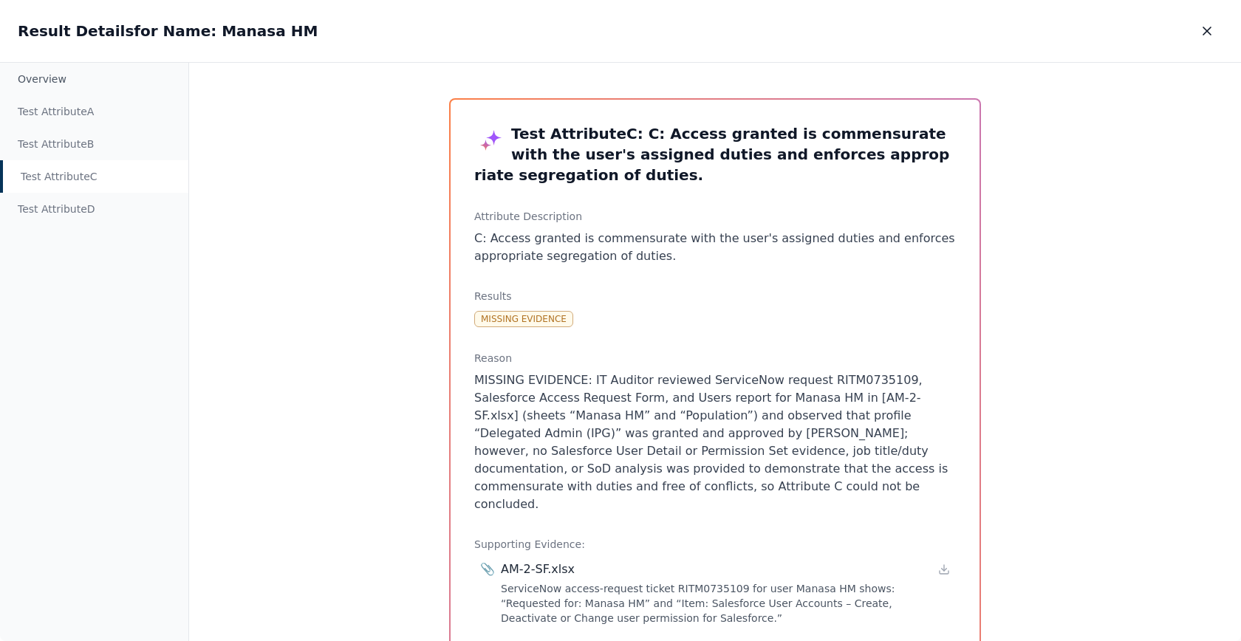
scroll to position [292, 0]
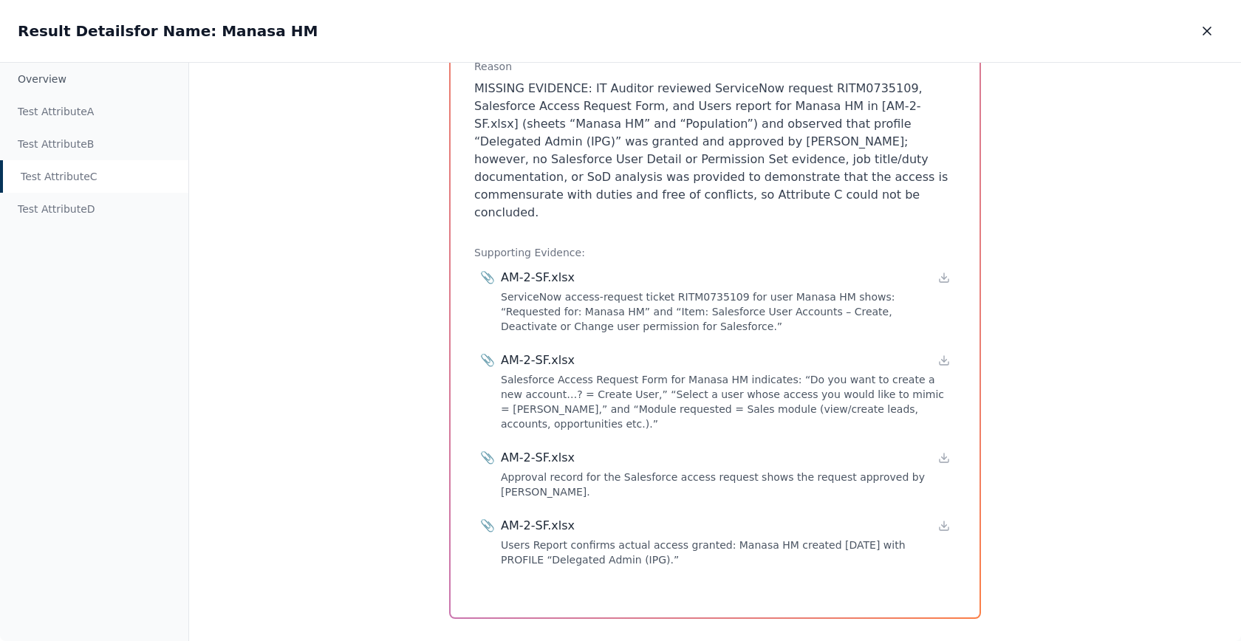
click at [580, 269] on div "AM-2-SF.xlsx" at bounding box center [725, 278] width 449 height 18
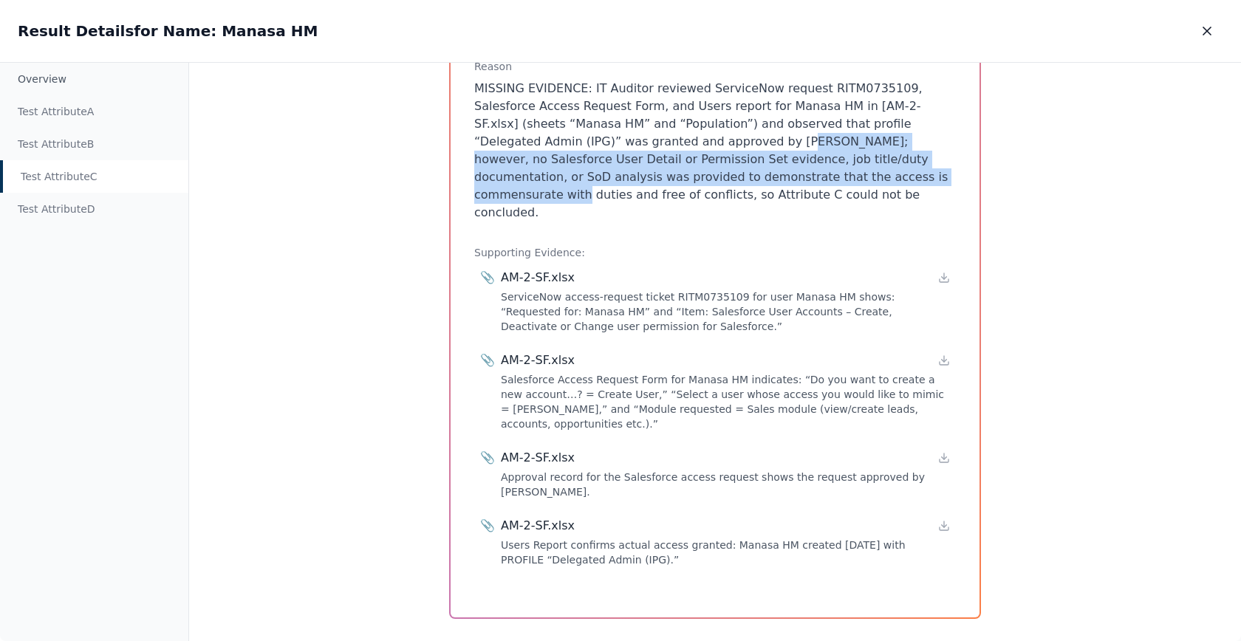
drag, startPoint x: 677, startPoint y: 182, endPoint x: 623, endPoint y: 129, distance: 75.7
click at [623, 129] on p "MISSING EVIDENCE: IT Auditor reviewed ServiceNow request RITM0735109, Salesforc…" at bounding box center [715, 151] width 482 height 142
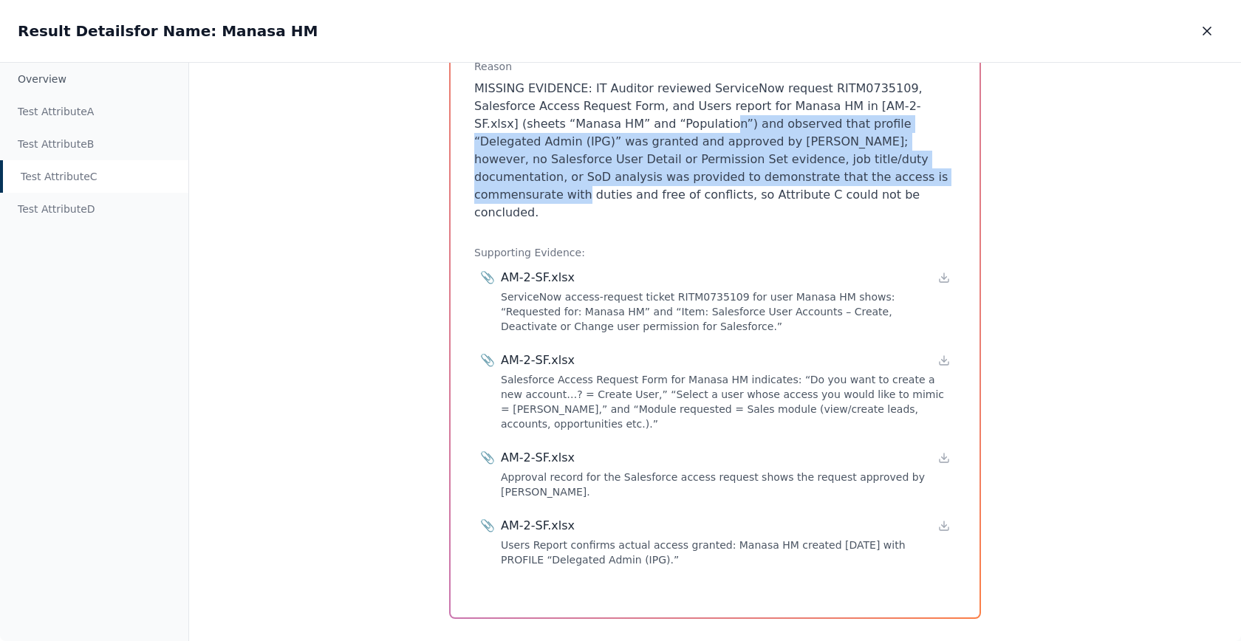
click at [623, 129] on p "MISSING EVIDENCE: IT Auditor reviewed ServiceNow request RITM0735109, Salesforc…" at bounding box center [715, 151] width 482 height 142
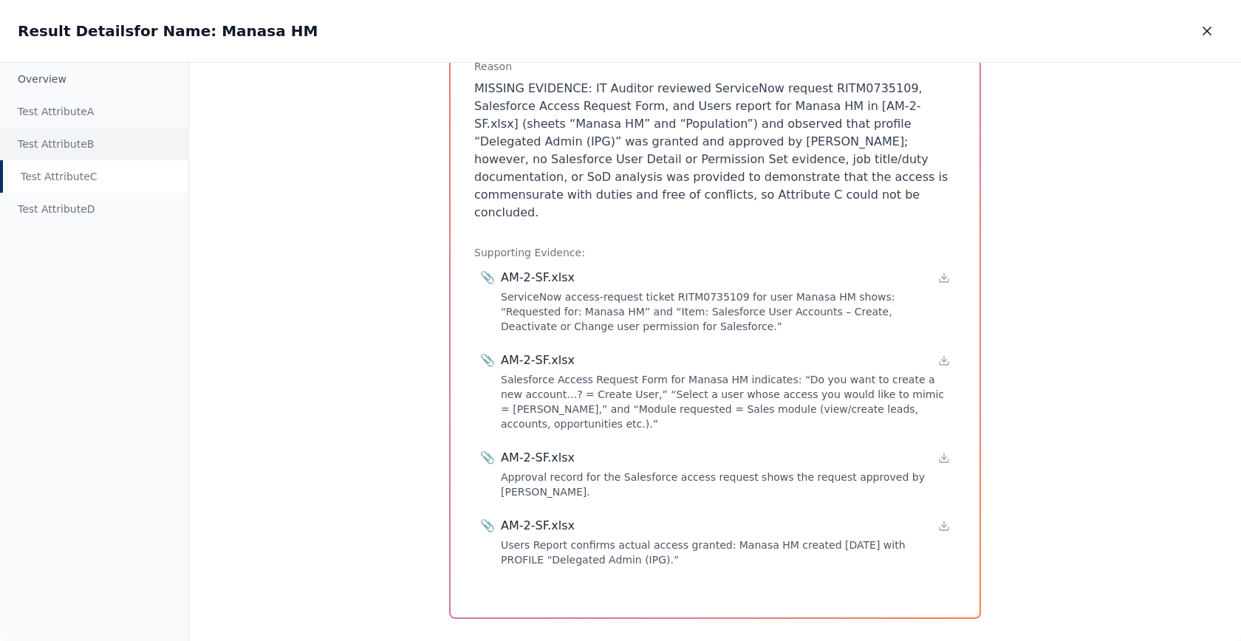
click at [83, 149] on div "Test Attribute B" at bounding box center [94, 144] width 188 height 33
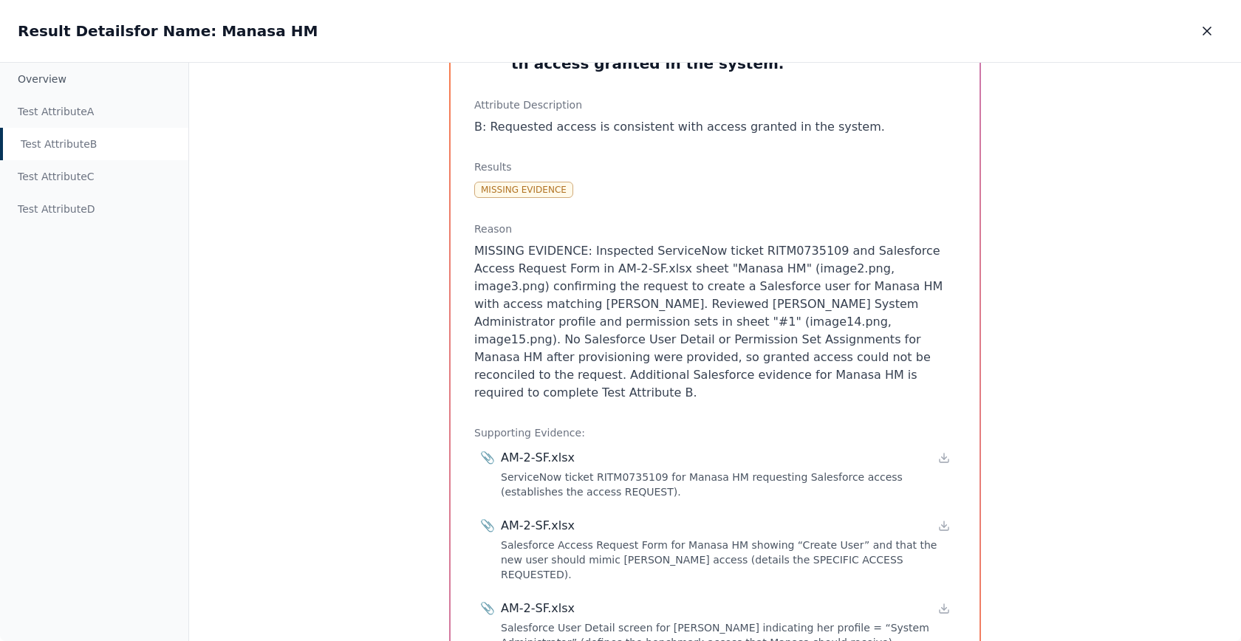
scroll to position [67, 0]
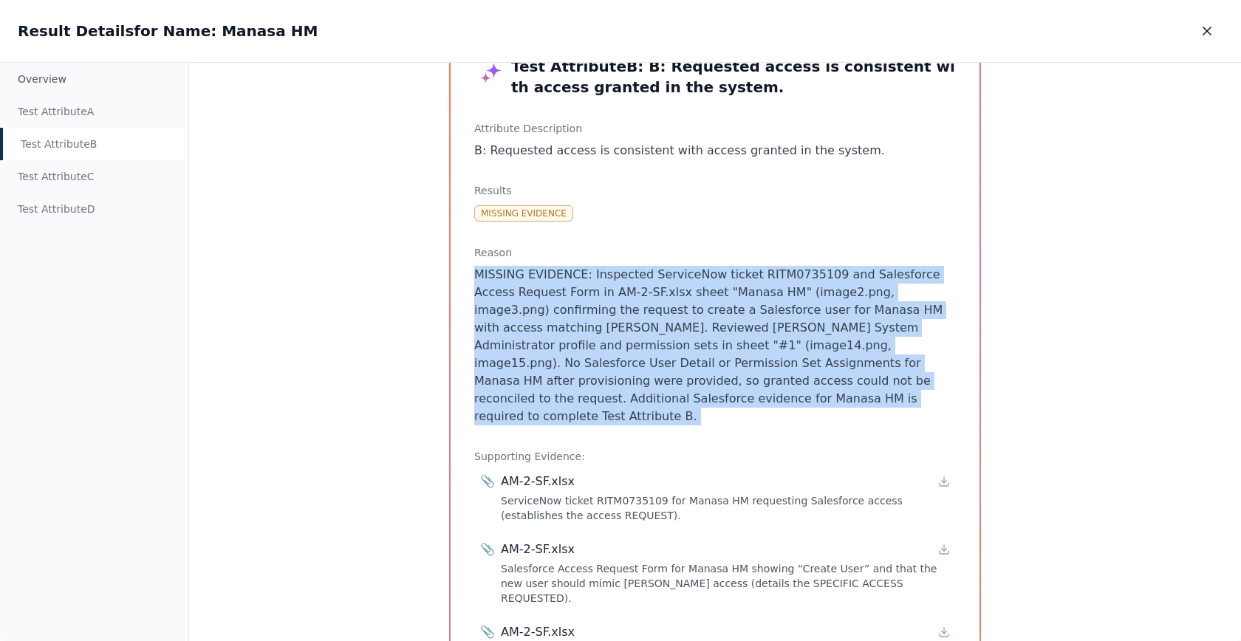
drag, startPoint x: 667, startPoint y: 258, endPoint x: 868, endPoint y: 411, distance: 252.9
click at [868, 411] on div "Test Attribute B : B: Requested access is consistent with access granted in the…" at bounding box center [715, 420] width 529 height 774
drag, startPoint x: 868, startPoint y: 411, endPoint x: 720, endPoint y: 245, distance: 222.9
click at [720, 245] on div "Test Attribute B : B: Requested access is consistent with access granted in the…" at bounding box center [715, 420] width 529 height 774
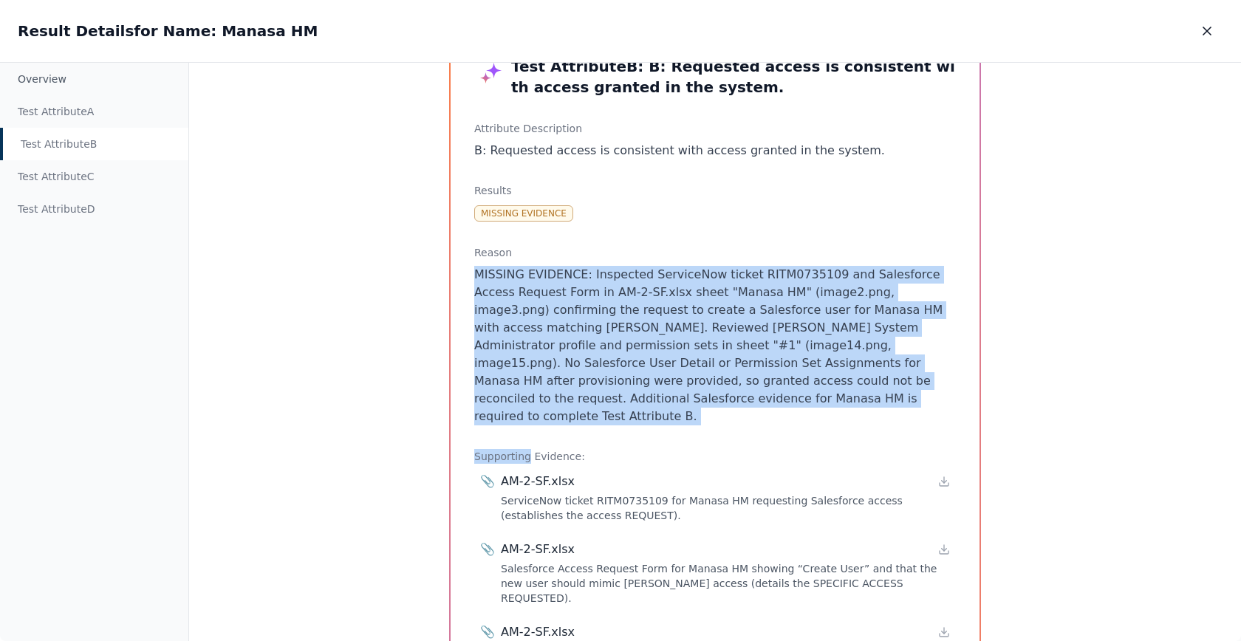
click at [720, 245] on h3 "Reason" at bounding box center [715, 252] width 482 height 15
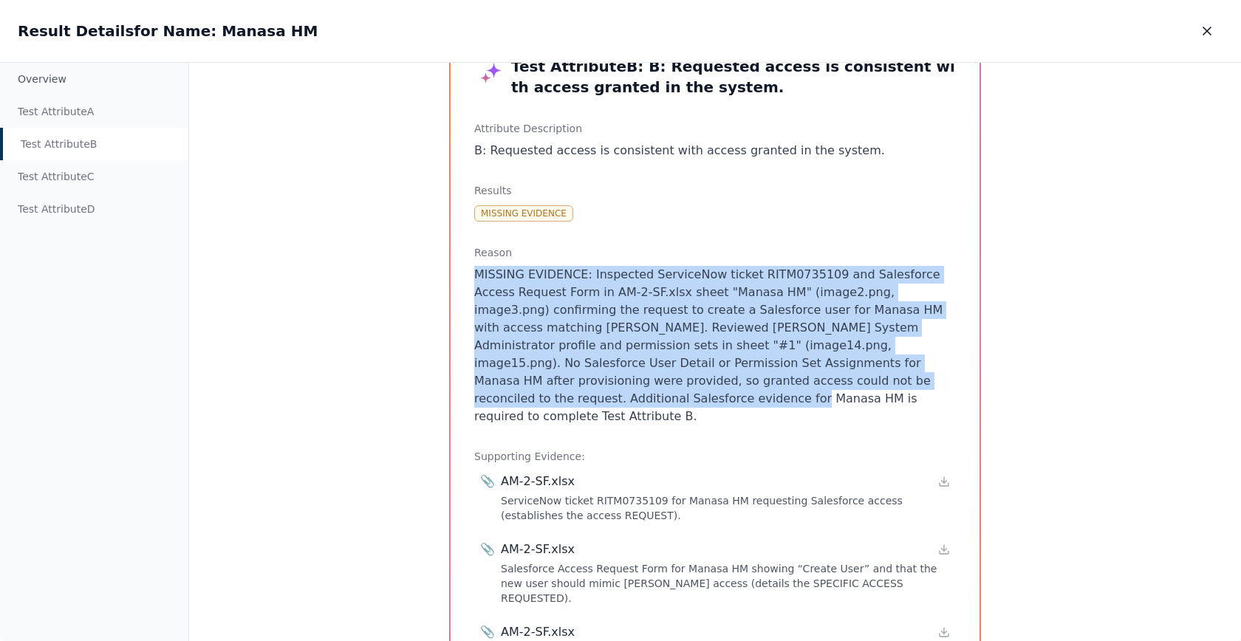
drag, startPoint x: 720, startPoint y: 245, endPoint x: 799, endPoint y: 377, distance: 154.7
click at [799, 377] on div "Reason MISSING EVIDENCE: Inspected ServiceNow ticket RITM0735109 and Salesforce…" at bounding box center [715, 335] width 482 height 180
drag, startPoint x: 798, startPoint y: 392, endPoint x: 666, endPoint y: 270, distance: 179.8
click at [666, 270] on p "MISSING EVIDENCE: Inspected ServiceNow ticket RITM0735109 and Salesforce Access…" at bounding box center [715, 346] width 482 height 160
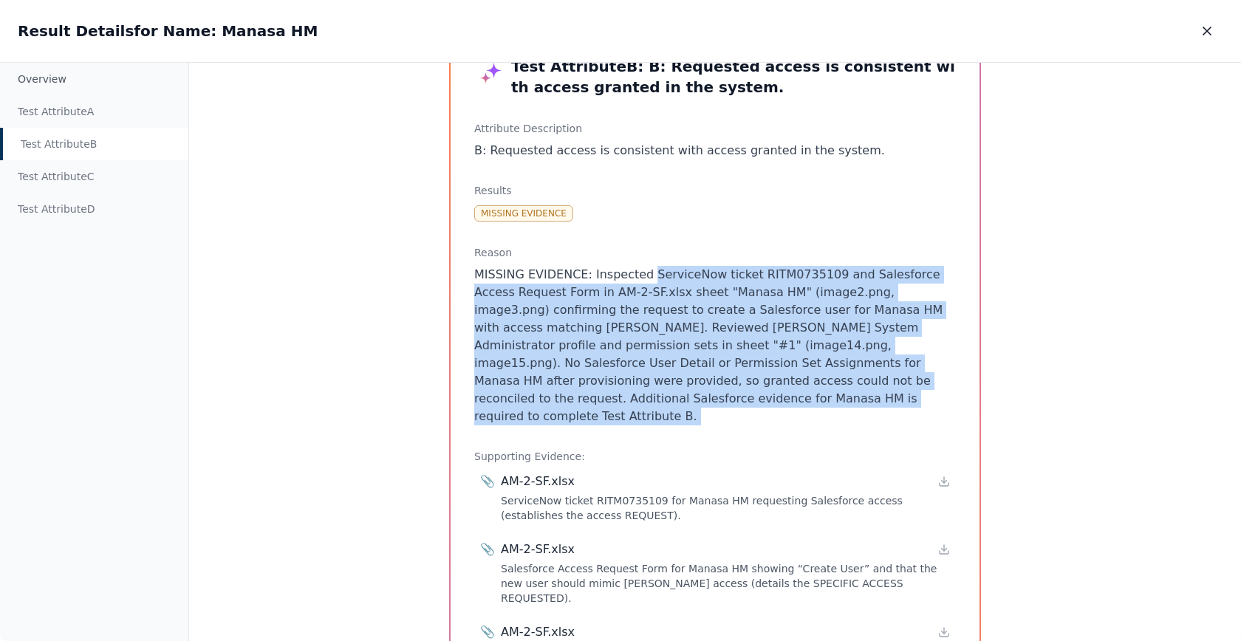
drag, startPoint x: 666, startPoint y: 270, endPoint x: 739, endPoint y: 406, distance: 154.3
click at [739, 406] on p "MISSING EVIDENCE: Inspected ServiceNow ticket RITM0735109 and Salesforce Access…" at bounding box center [715, 346] width 482 height 160
drag, startPoint x: 739, startPoint y: 406, endPoint x: 680, endPoint y: 268, distance: 149.6
click at [680, 268] on p "MISSING EVIDENCE: Inspected ServiceNow ticket RITM0735109 and Salesforce Access…" at bounding box center [715, 346] width 482 height 160
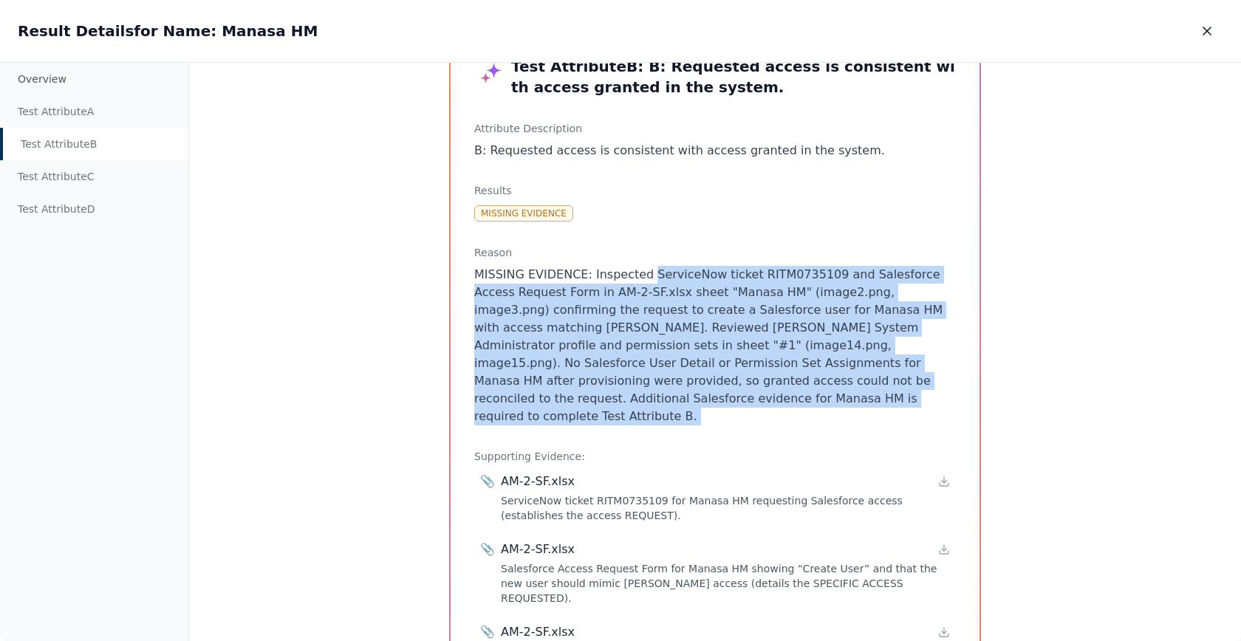
click at [680, 268] on p "MISSING EVIDENCE: Inspected ServiceNow ticket RITM0735109 and Salesforce Access…" at bounding box center [715, 346] width 482 height 160
drag, startPoint x: 680, startPoint y: 268, endPoint x: 747, endPoint y: 403, distance: 150.3
click at [747, 403] on p "MISSING EVIDENCE: Inspected ServiceNow ticket RITM0735109 and Salesforce Access…" at bounding box center [715, 346] width 482 height 160
drag, startPoint x: 747, startPoint y: 403, endPoint x: 704, endPoint y: 276, distance: 134.1
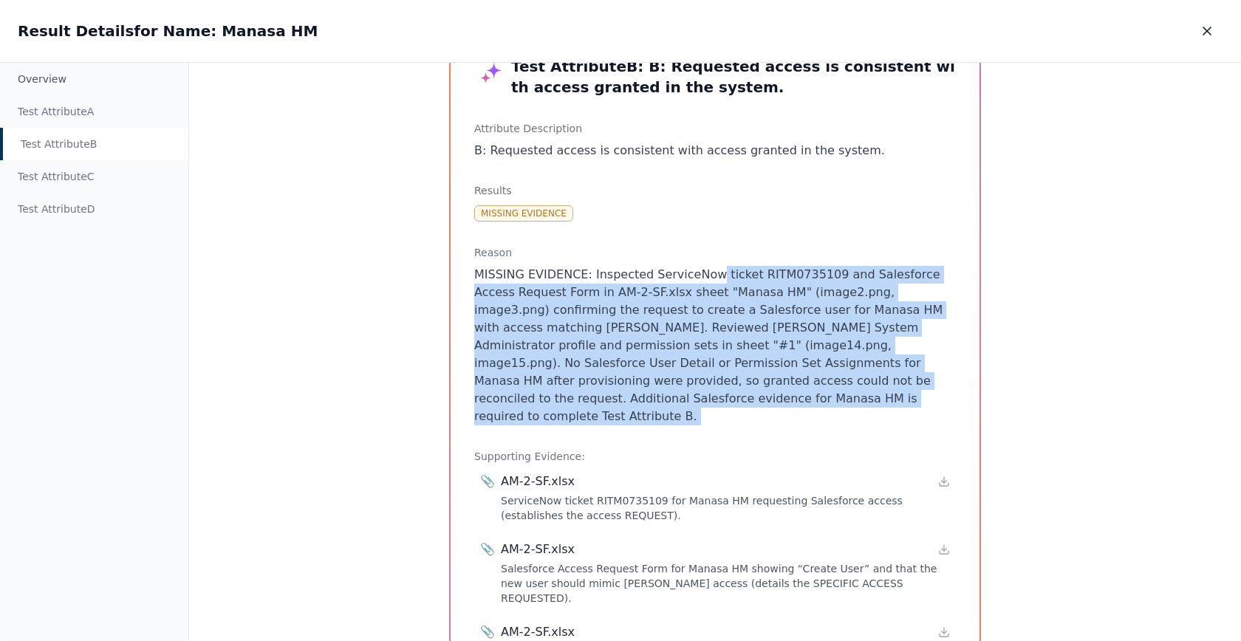
click at [704, 276] on p "MISSING EVIDENCE: Inspected ServiceNow ticket RITM0735109 and Salesforce Access…" at bounding box center [715, 346] width 482 height 160
click at [714, 400] on p "MISSING EVIDENCE: Inspected ServiceNow ticket RITM0735109 and Salesforce Access…" at bounding box center [715, 346] width 482 height 160
drag, startPoint x: 714, startPoint y: 400, endPoint x: 683, endPoint y: 266, distance: 138.0
click at [680, 266] on p "MISSING EVIDENCE: Inspected ServiceNow ticket RITM0735109 and Salesforce Access…" at bounding box center [715, 346] width 482 height 160
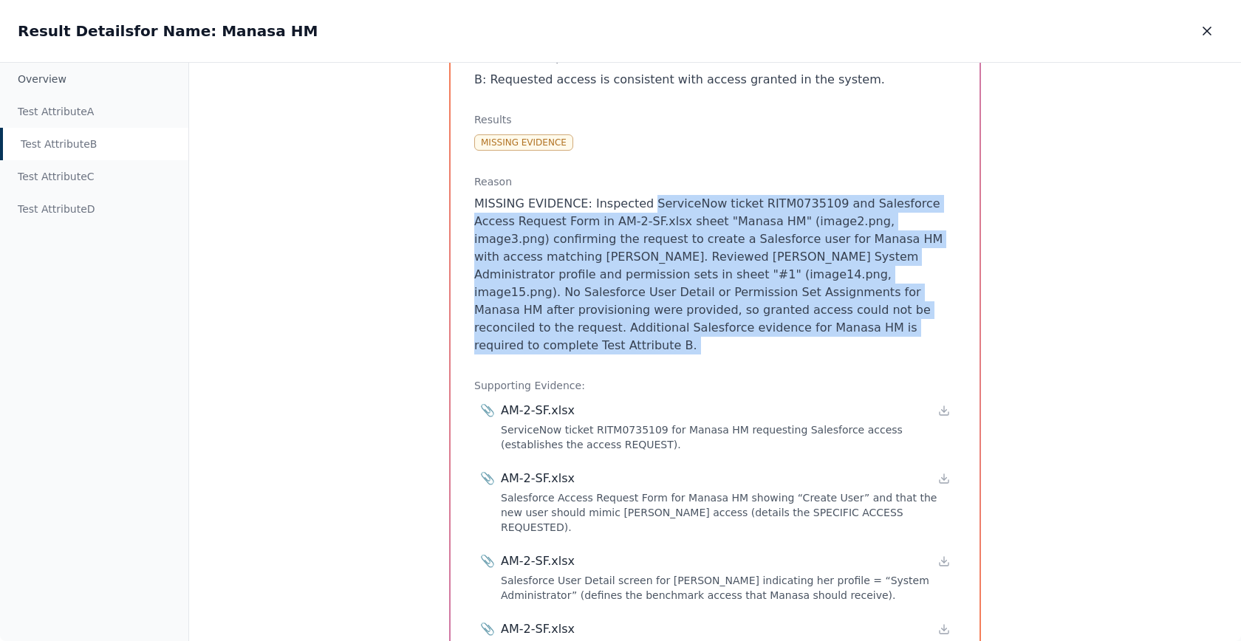
scroll to position [146, 0]
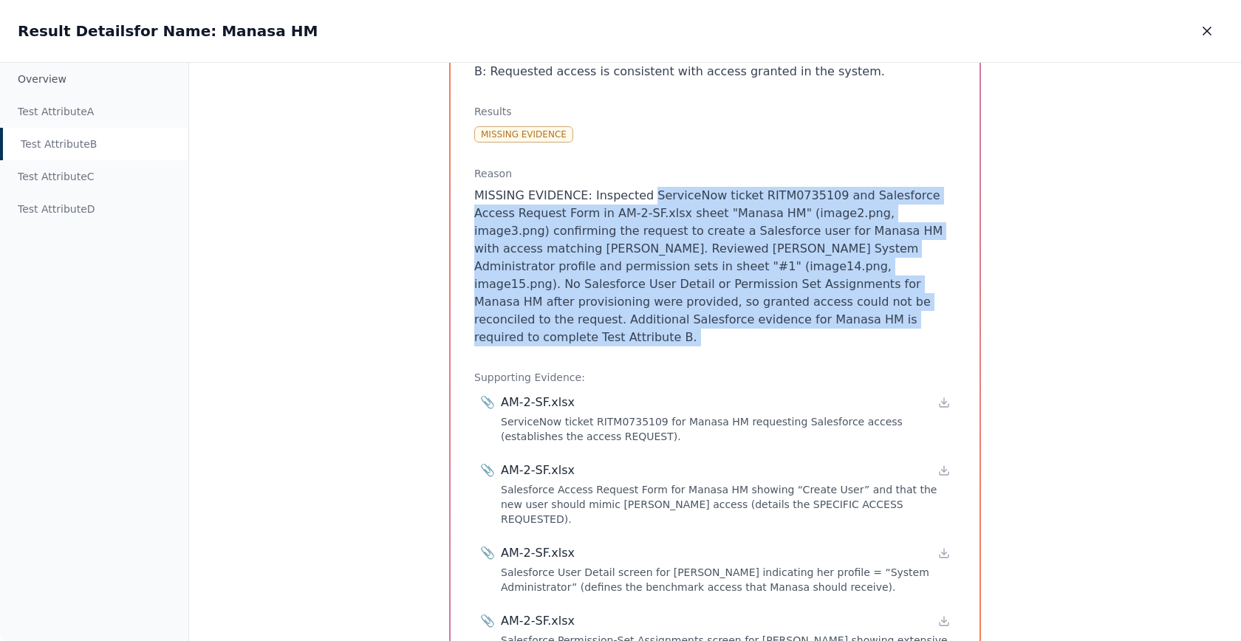
click at [690, 310] on p "MISSING EVIDENCE: Inspected ServiceNow ticket RITM0735109 and Salesforce Access…" at bounding box center [715, 267] width 482 height 160
drag, startPoint x: 694, startPoint y: 313, endPoint x: 672, endPoint y: 189, distance: 126.1
click at [672, 191] on p "MISSING EVIDENCE: Inspected ServiceNow ticket RITM0735109 and Salesforce Access…" at bounding box center [715, 267] width 482 height 160
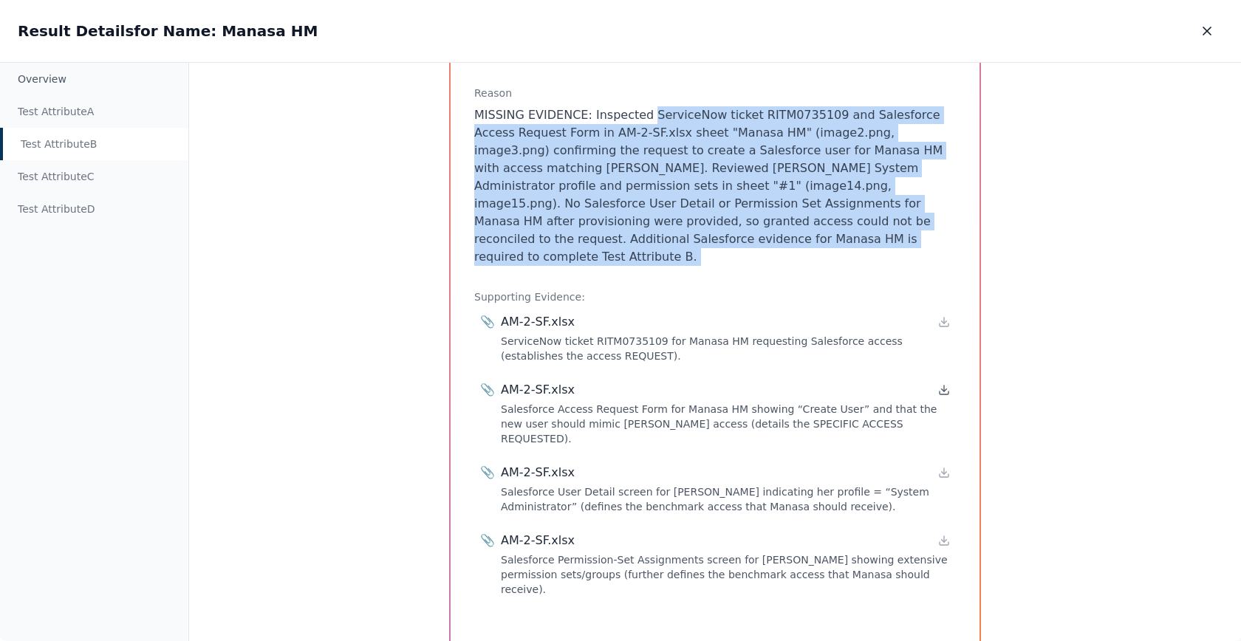
click at [940, 392] on icon at bounding box center [944, 393] width 9 height 3
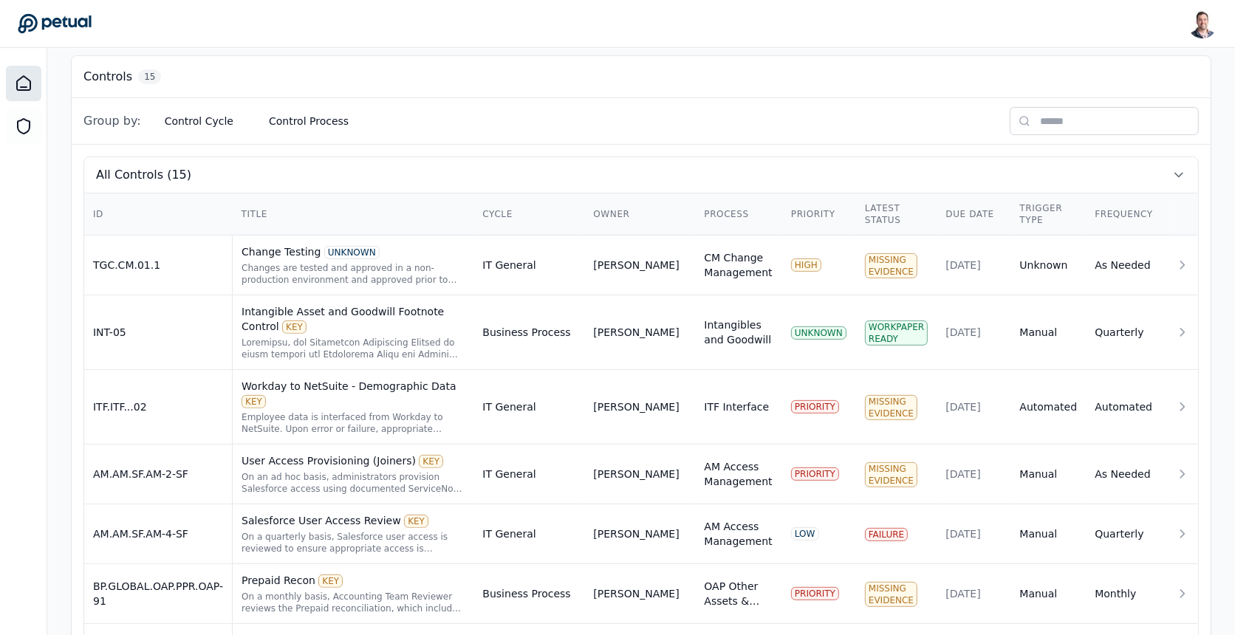
scroll to position [552, 0]
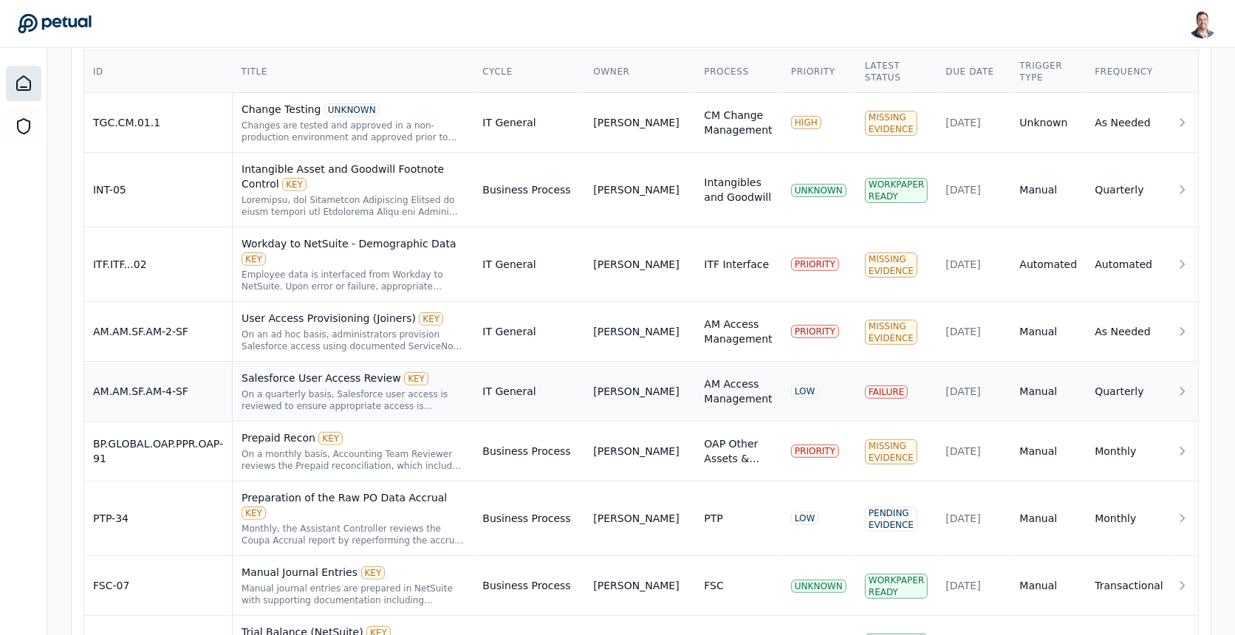
click at [384, 371] on div "Salesforce User Access Review KEY" at bounding box center [353, 378] width 223 height 15
